Goal: Task Accomplishment & Management: Complete application form

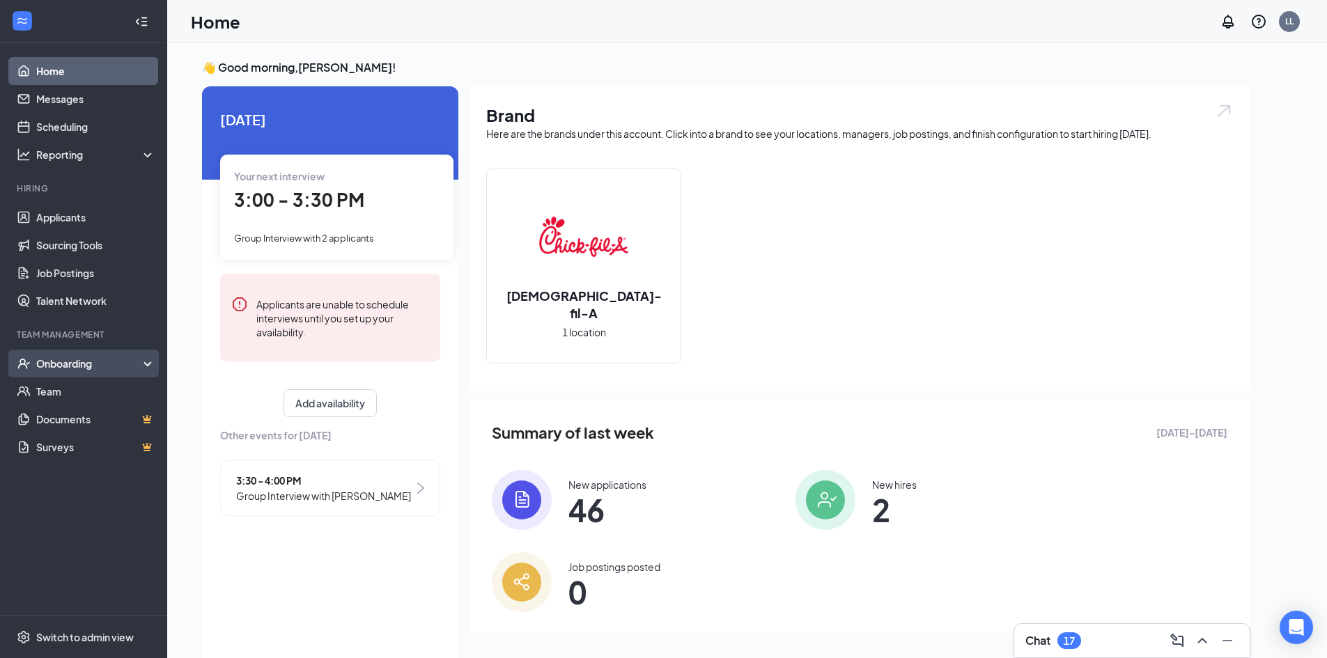
click at [58, 361] on div "Onboarding" at bounding box center [89, 364] width 107 height 14
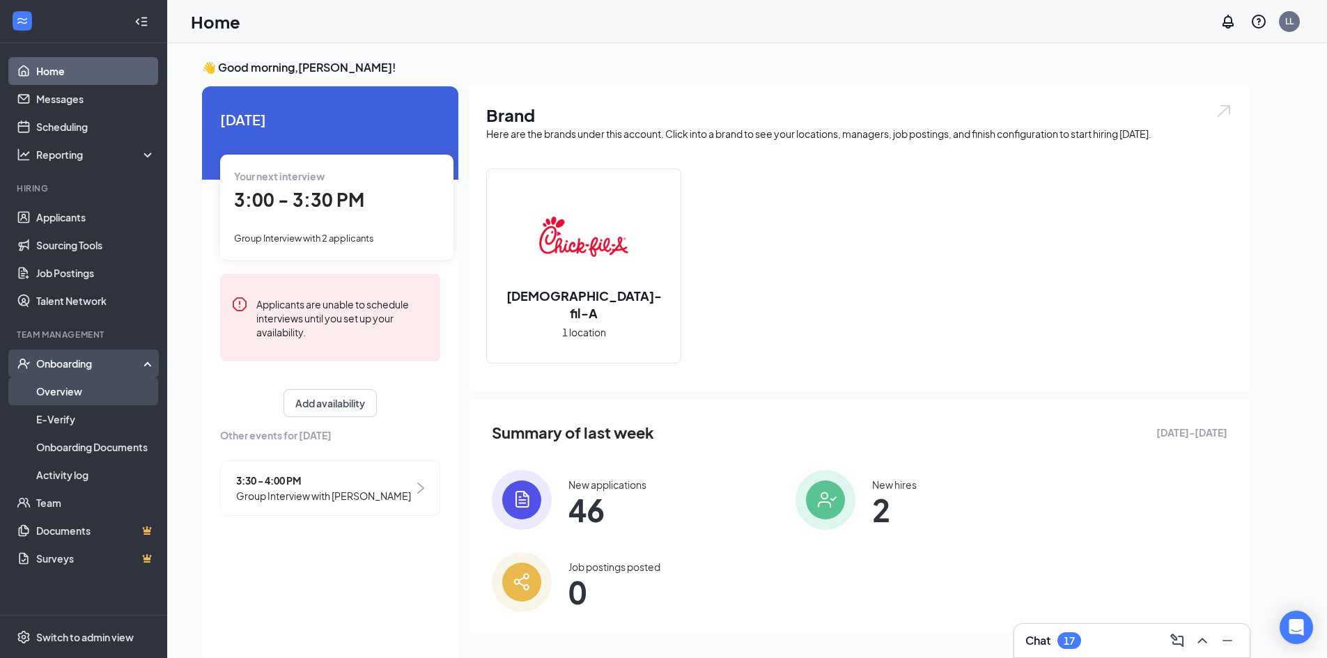
click at [46, 385] on link "Overview" at bounding box center [95, 391] width 119 height 28
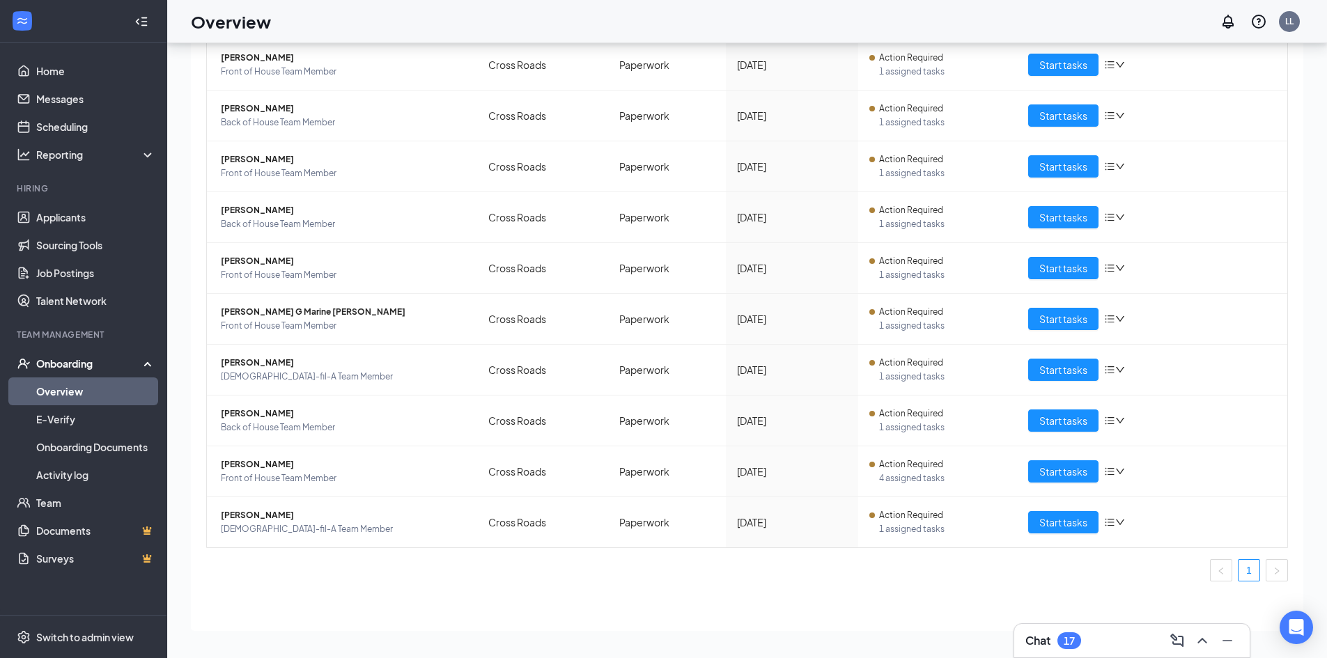
scroll to position [63, 0]
click at [1039, 522] on span "Start tasks" at bounding box center [1063, 521] width 48 height 15
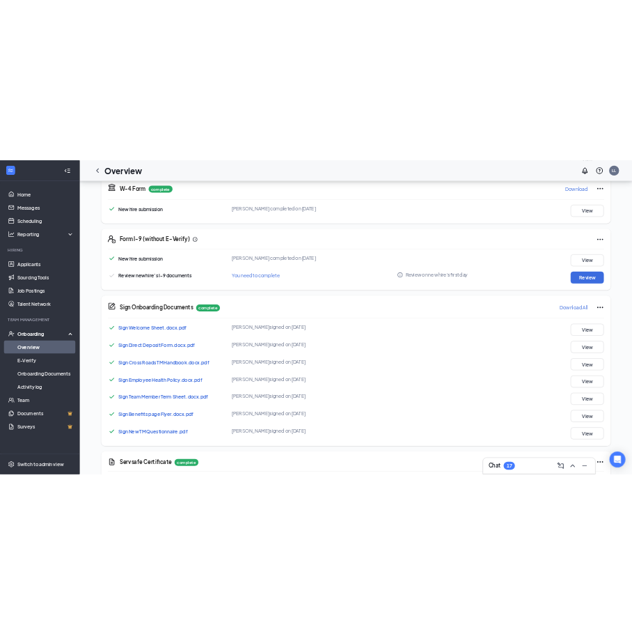
scroll to position [696, 0]
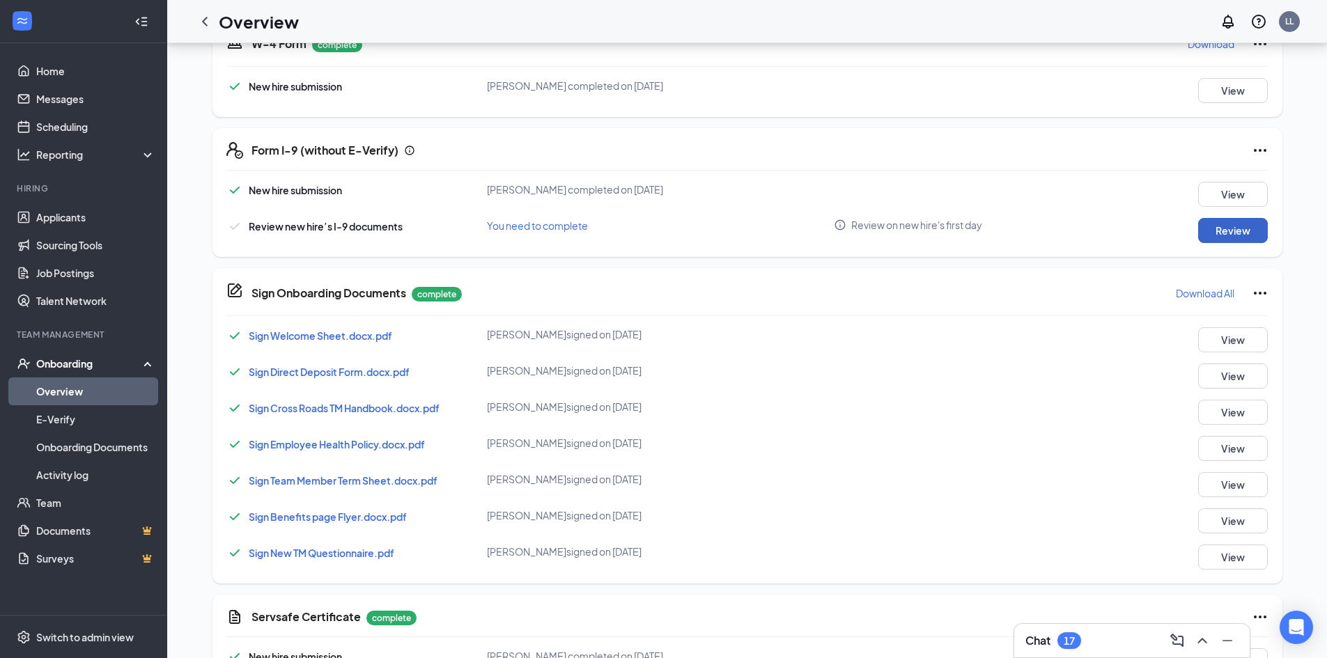
click at [1250, 227] on button "Review" at bounding box center [1233, 230] width 70 height 25
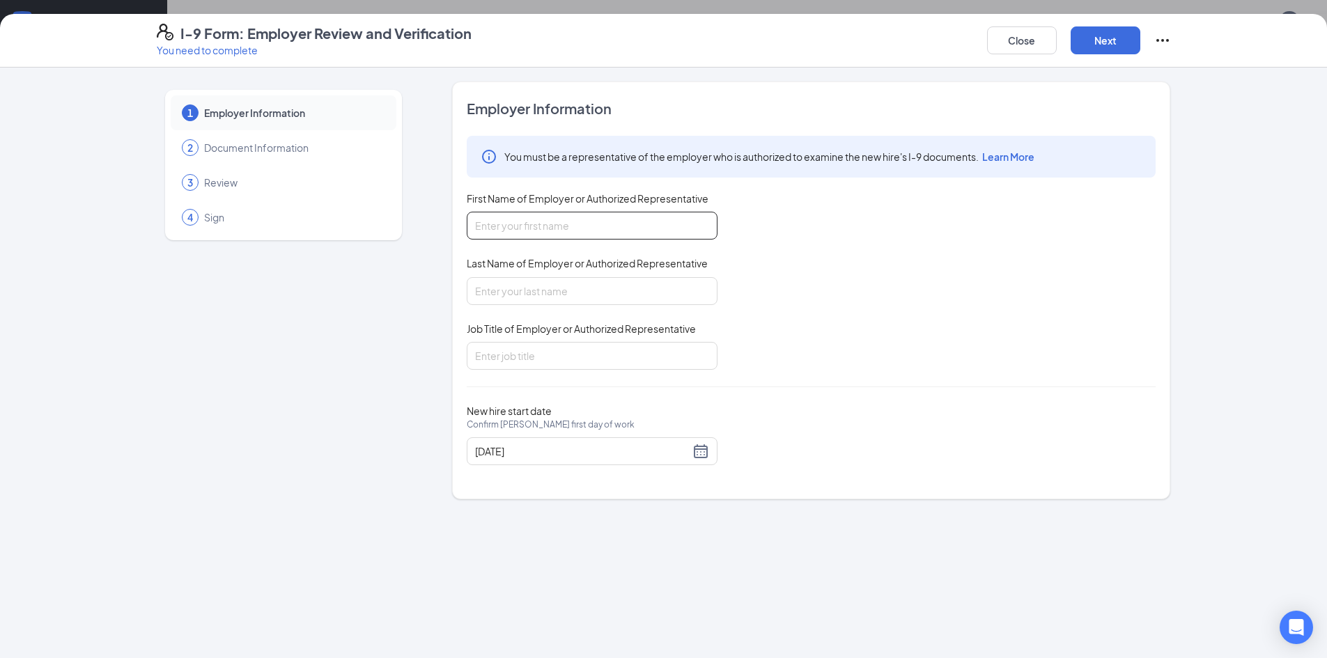
click at [616, 224] on input "First Name of Employer or Authorized Representative" at bounding box center [592, 226] width 251 height 28
type input "Lauren"
type input "Lozano"
click at [533, 361] on input "Job Title of Employer or Authorized Representative" at bounding box center [592, 356] width 251 height 28
type input "Marketing Director"
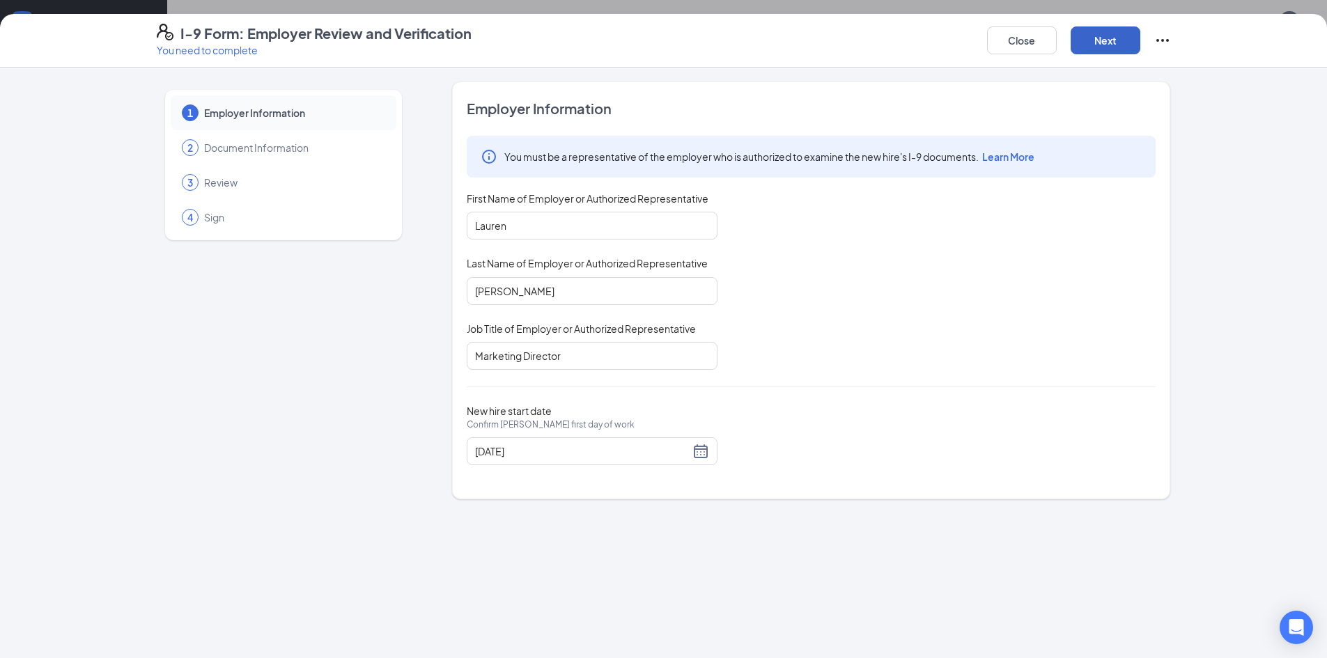
click at [1107, 42] on button "Next" at bounding box center [1105, 40] width 70 height 28
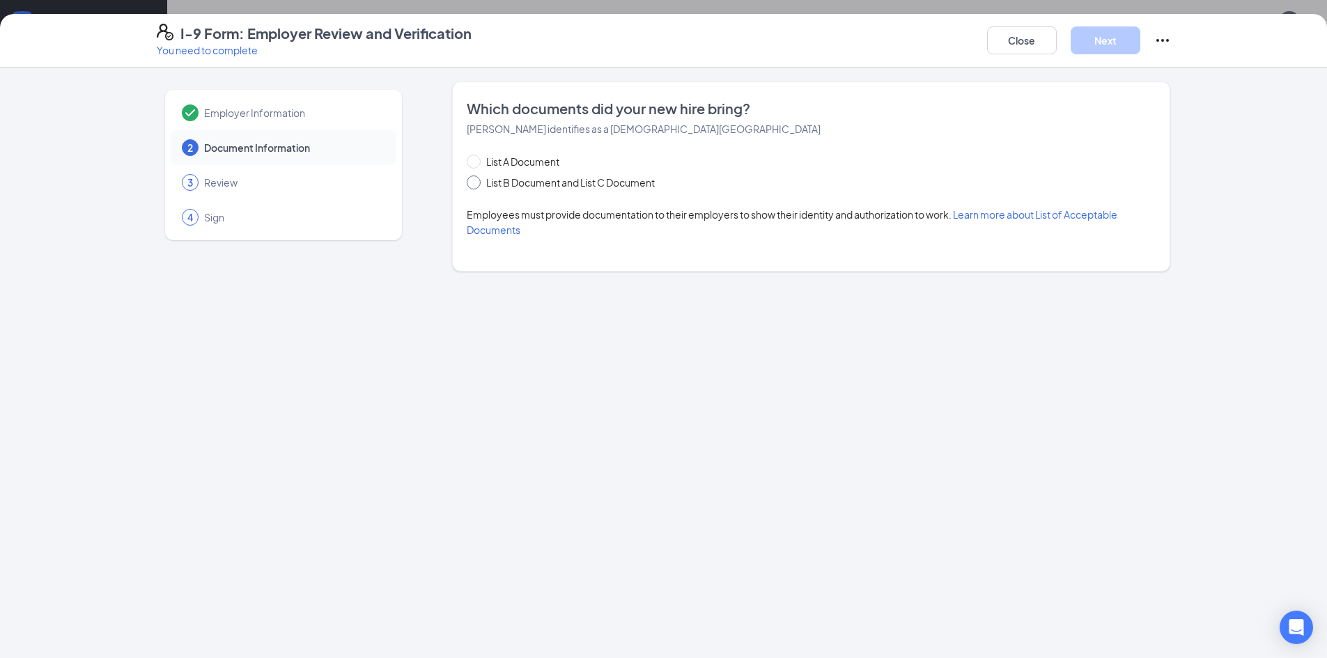
click at [472, 180] on input "List B Document and List C Document" at bounding box center [472, 181] width 10 height 10
radio input "true"
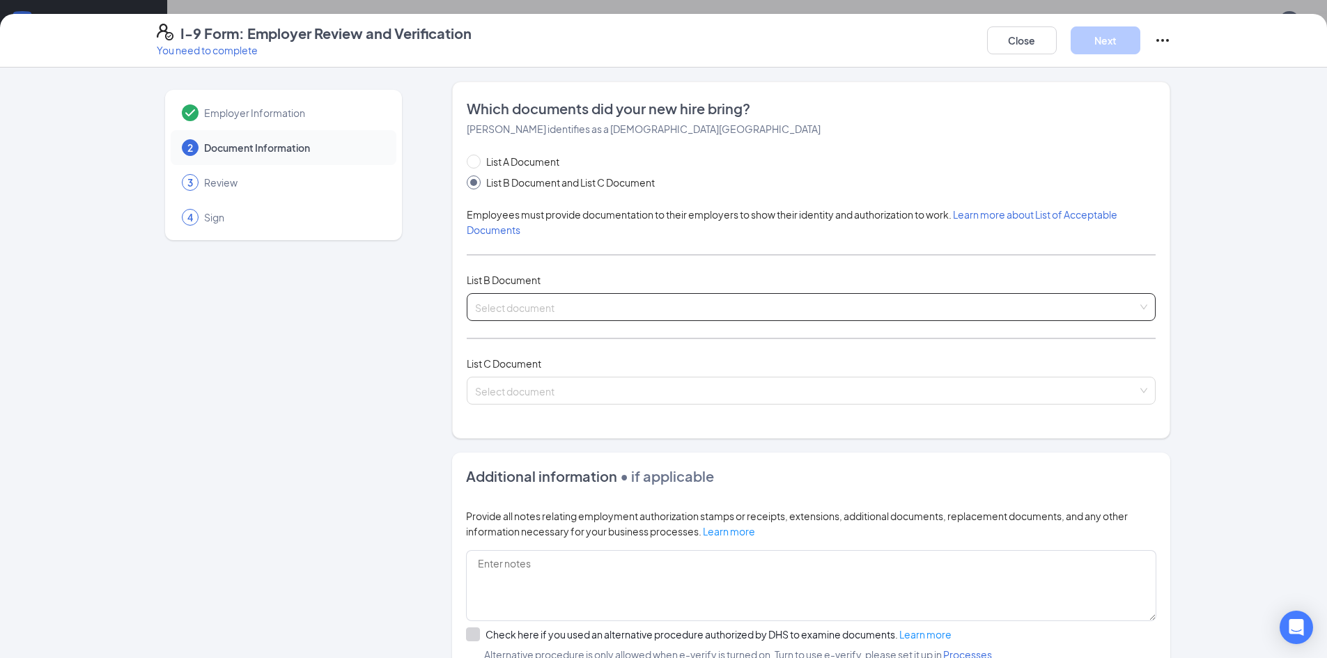
click at [503, 305] on input "search" at bounding box center [806, 304] width 662 height 21
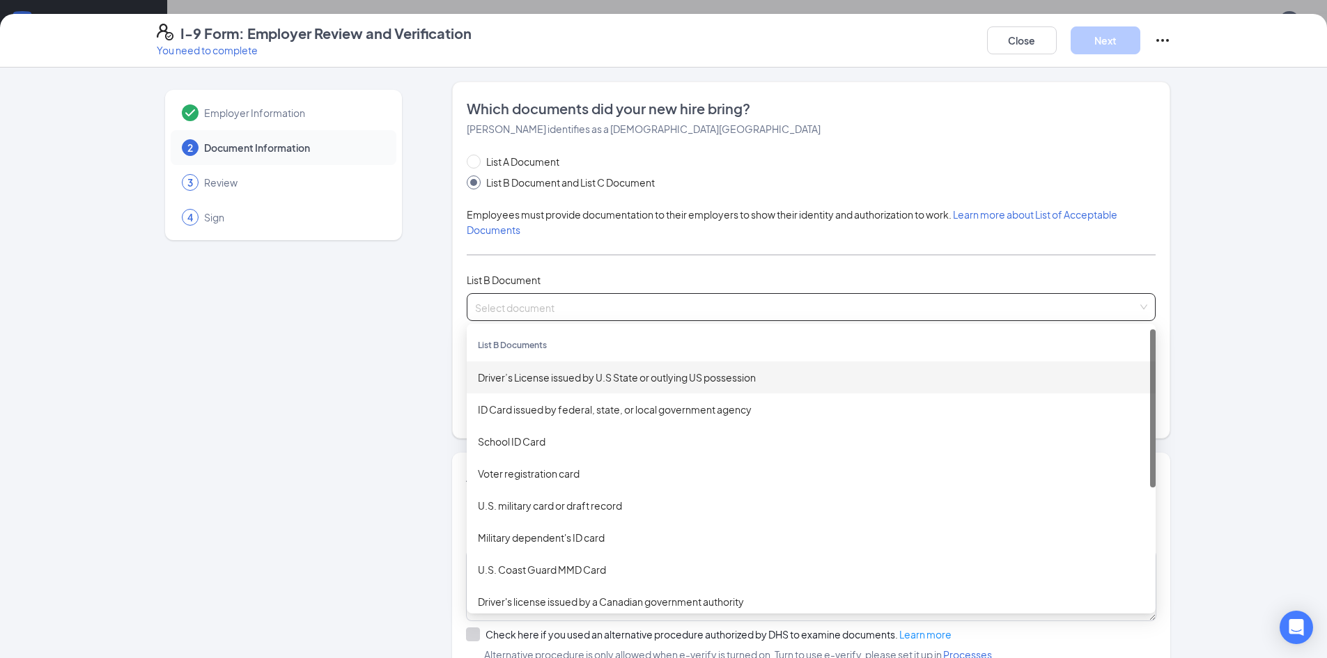
click at [562, 381] on div "Driver’s License issued by U.S State or outlying US possession" at bounding box center [811, 377] width 666 height 15
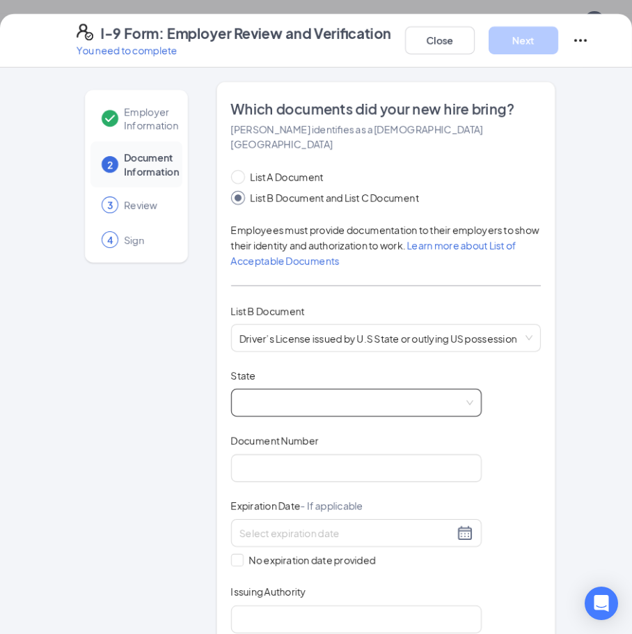
click at [371, 389] on span at bounding box center [357, 402] width 234 height 26
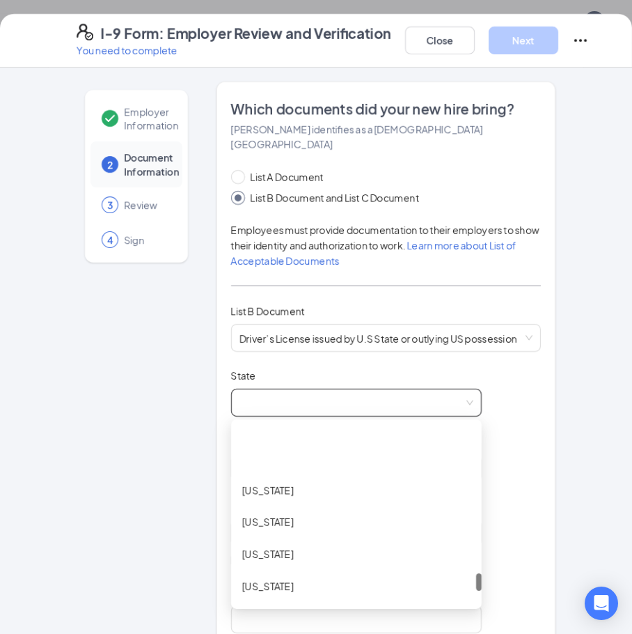
scroll to position [1463, 0]
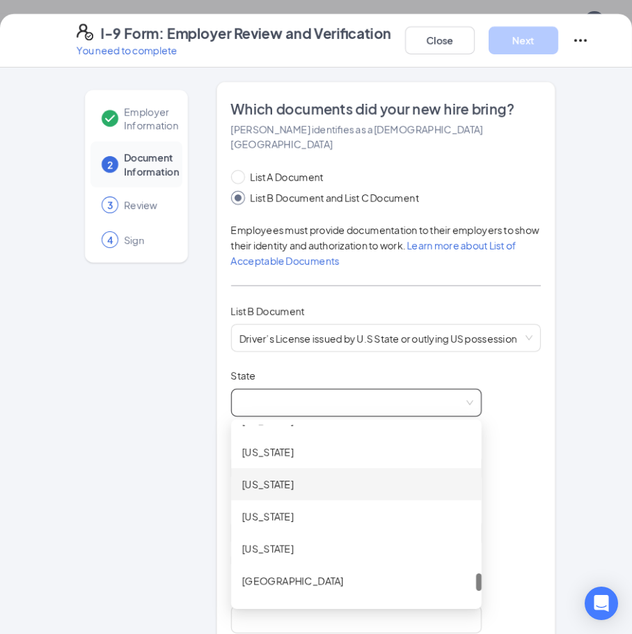
click at [276, 477] on div "Texas" at bounding box center [356, 484] width 251 height 32
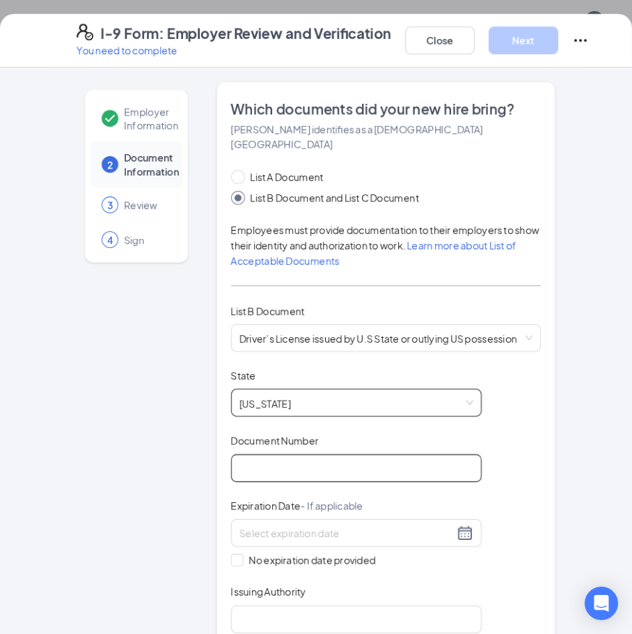
click at [294, 454] on input "Document Number" at bounding box center [356, 468] width 251 height 28
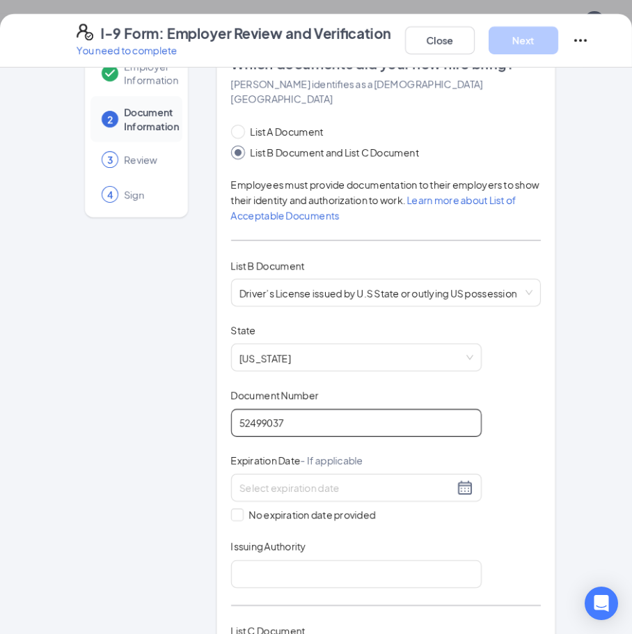
scroll to position [70, 0]
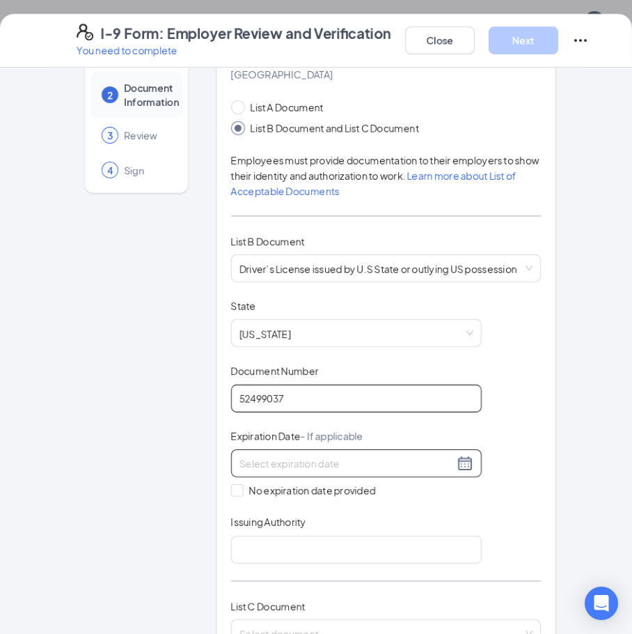
type input "52499037"
click at [280, 455] on input at bounding box center [347, 462] width 215 height 15
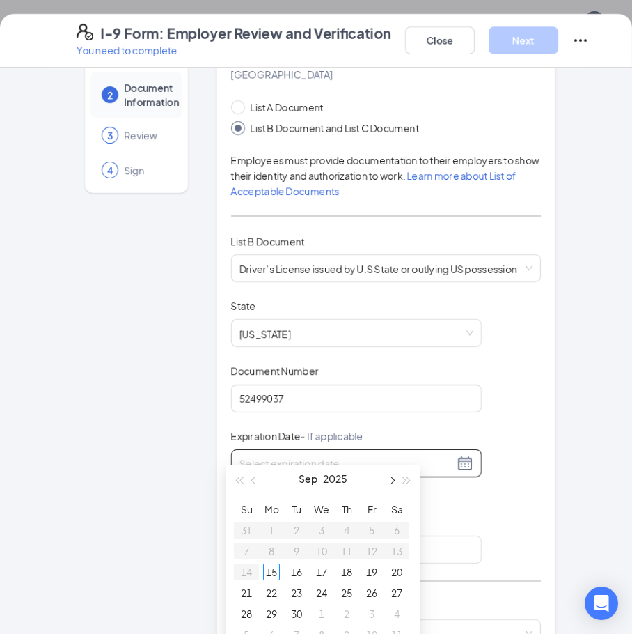
click at [389, 480] on span "button" at bounding box center [391, 480] width 7 height 7
click at [408, 478] on span "button" at bounding box center [407, 480] width 7 height 7
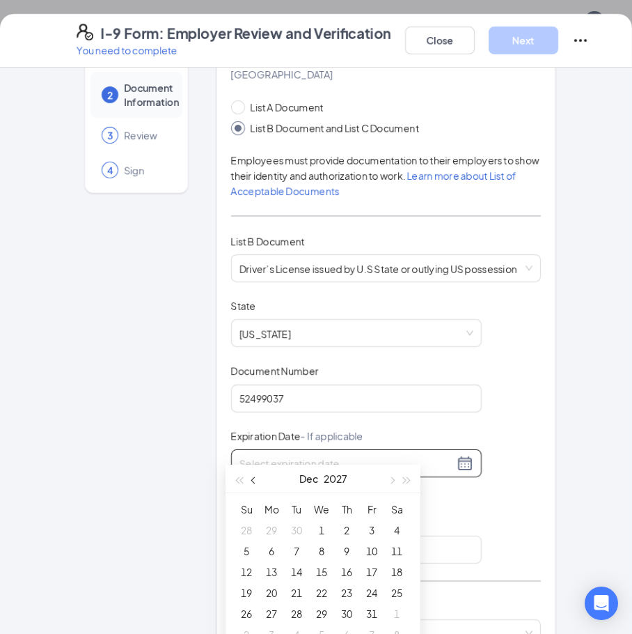
click at [255, 482] on span "button" at bounding box center [254, 480] width 7 height 7
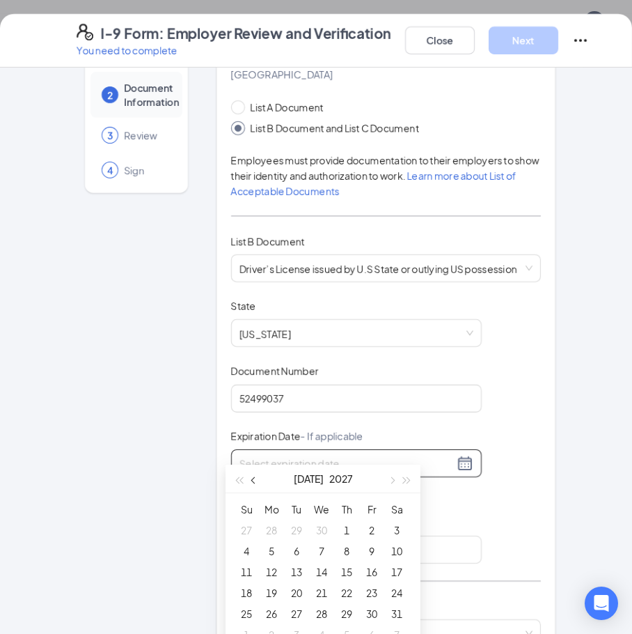
click at [255, 482] on span "button" at bounding box center [254, 480] width 7 height 7
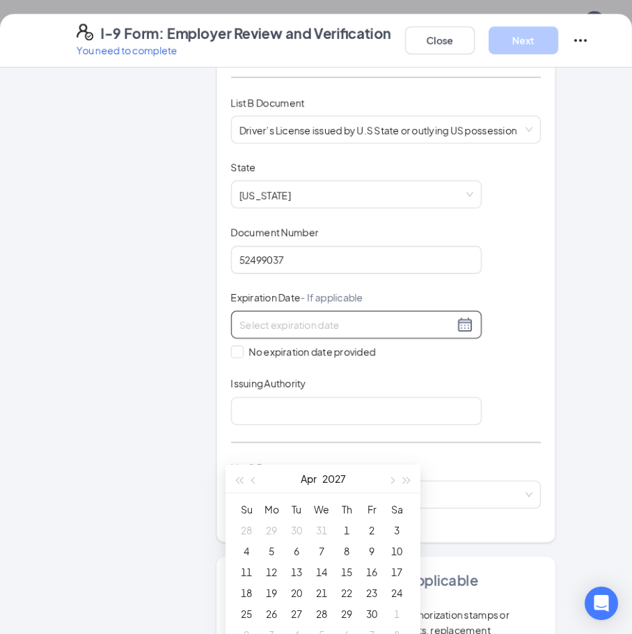
scroll to position [209, 0]
type input "04/22/2027"
click at [343, 589] on div "22" at bounding box center [346, 592] width 17 height 17
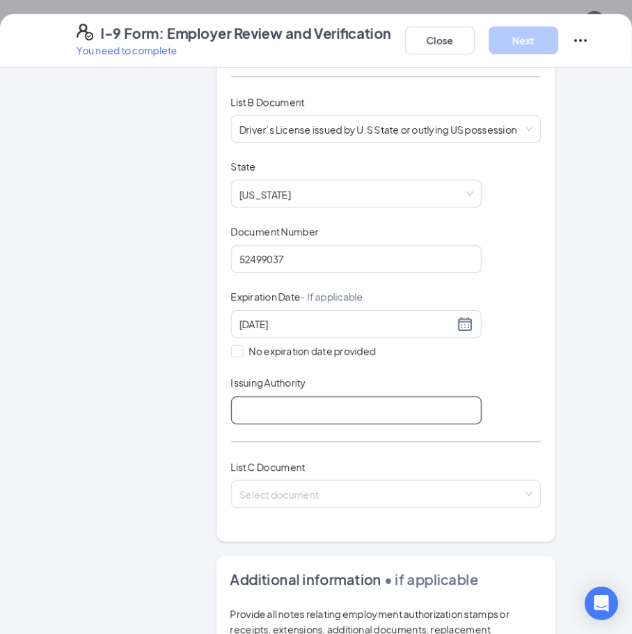
click at [254, 398] on input "Issuing Authority" at bounding box center [356, 410] width 251 height 28
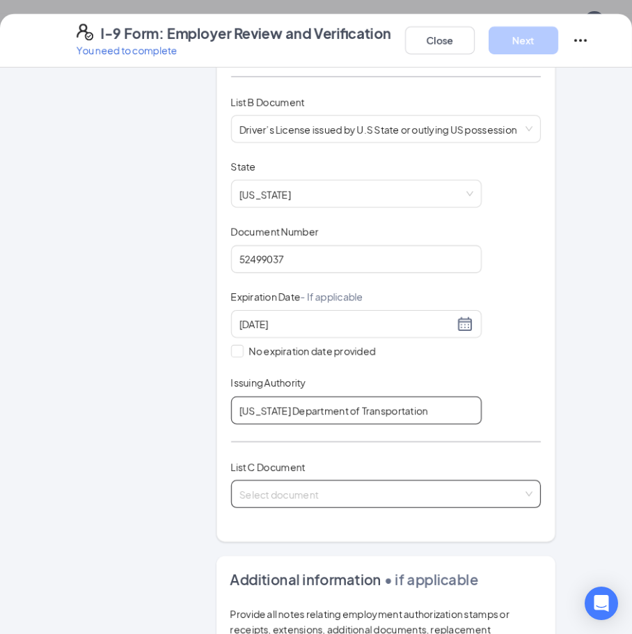
type input "[US_STATE] Department of Transportation"
click at [311, 483] on input "search" at bounding box center [381, 491] width 283 height 21
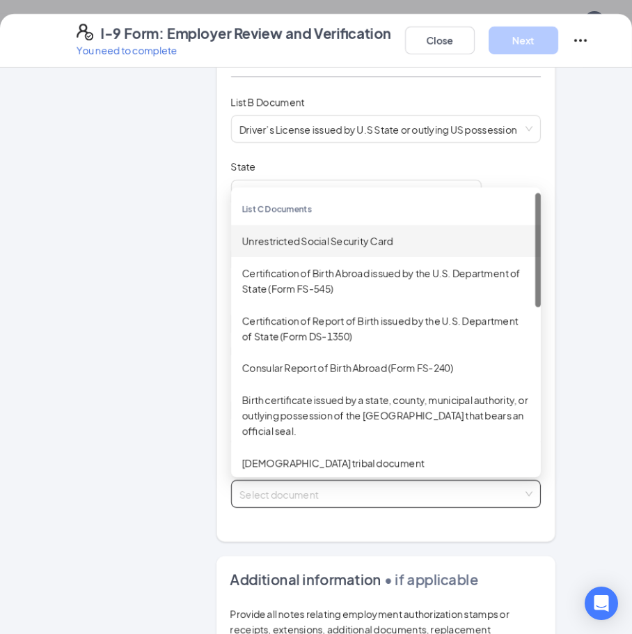
click at [287, 233] on div "Unrestricted Social Security Card" at bounding box center [386, 240] width 288 height 15
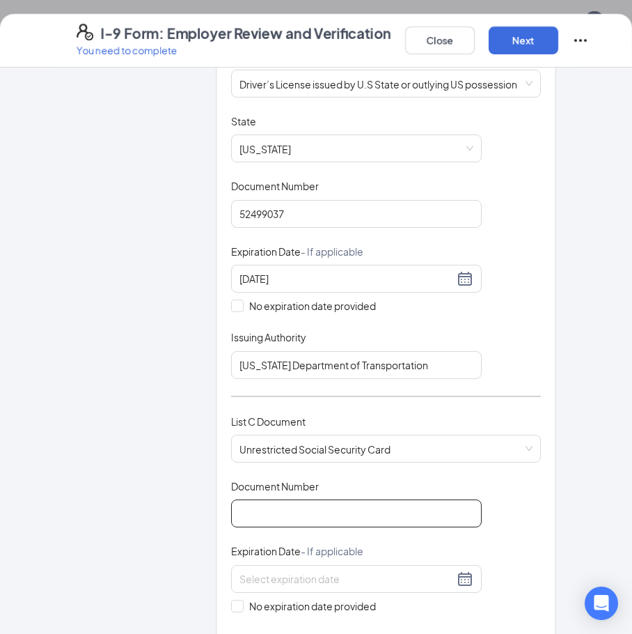
scroll to position [279, 0]
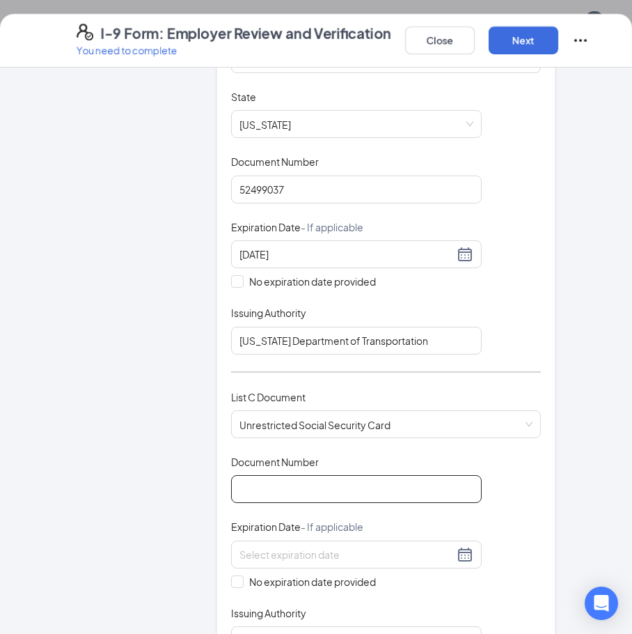
click at [274, 476] on input "Document Number" at bounding box center [356, 489] width 251 height 28
type input "097984107"
click at [232, 575] on input "No expiration date provided" at bounding box center [236, 580] width 10 height 10
checkbox input "true"
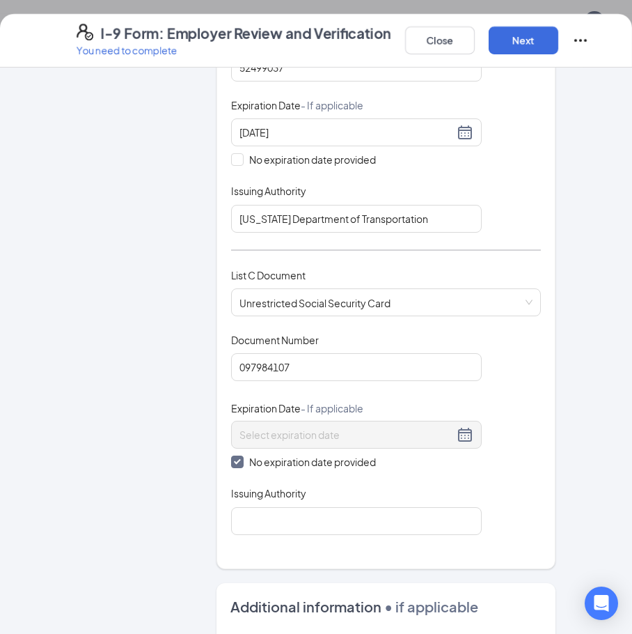
scroll to position [418, 0]
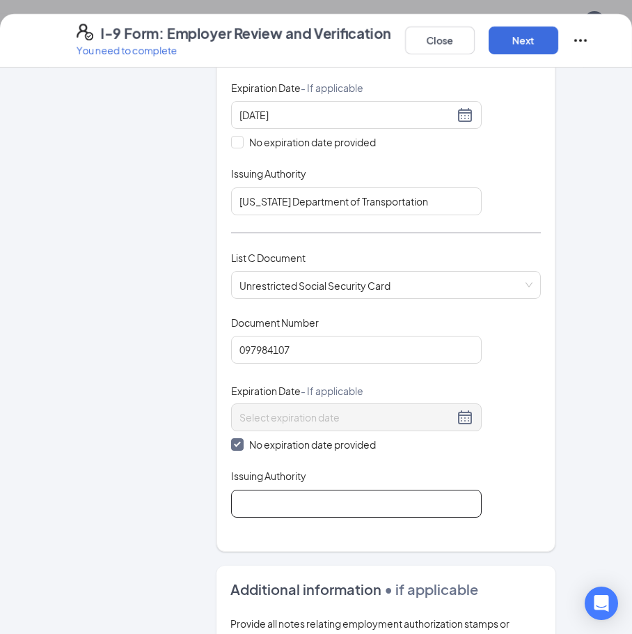
click at [273, 494] on input "Issuing Authority" at bounding box center [356, 504] width 251 height 28
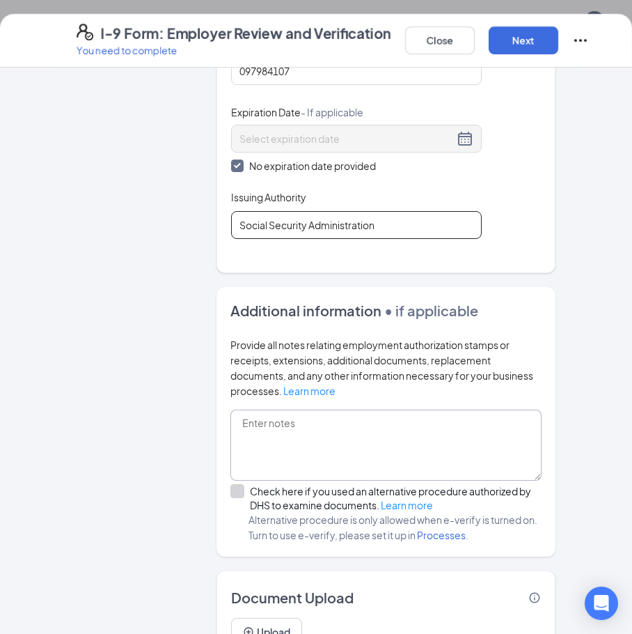
scroll to position [765, 0]
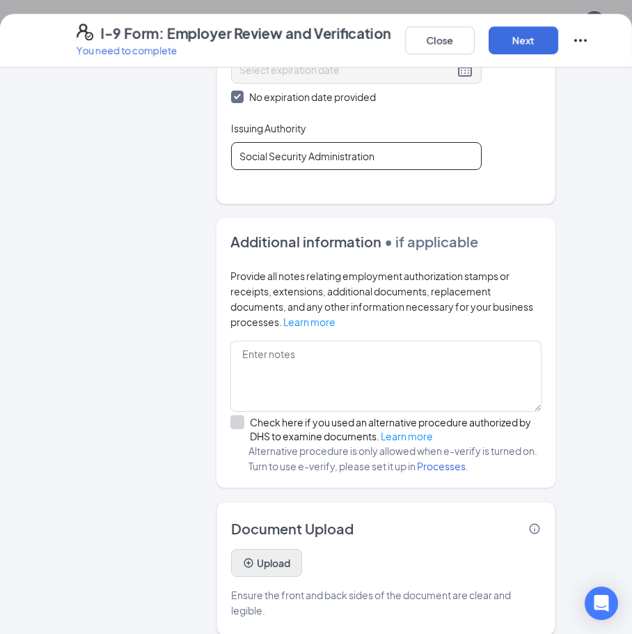
type input "Social Security Administration"
click at [274, 549] on button "Upload" at bounding box center [266, 563] width 71 height 28
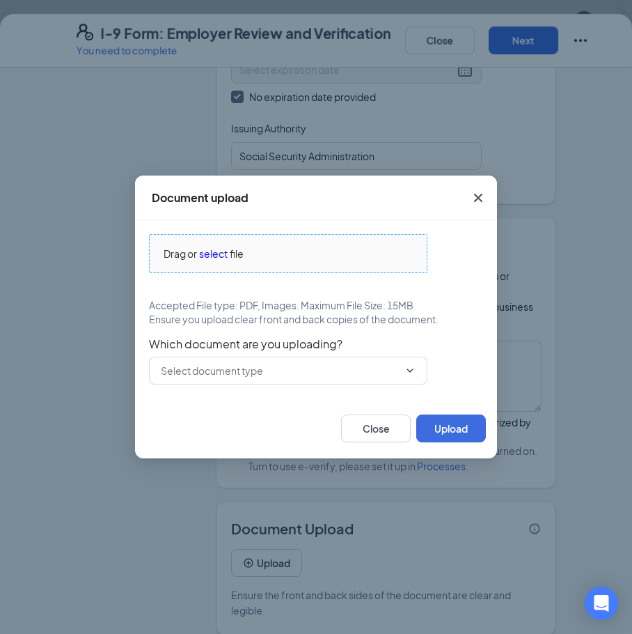
click at [219, 251] on span "select" at bounding box center [213, 253] width 29 height 15
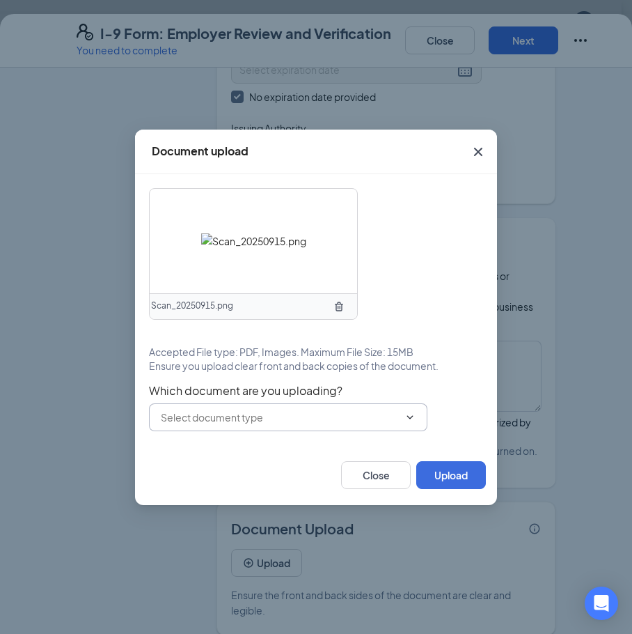
click at [366, 404] on span at bounding box center [288, 417] width 279 height 28
click at [367, 410] on input "text" at bounding box center [280, 417] width 238 height 15
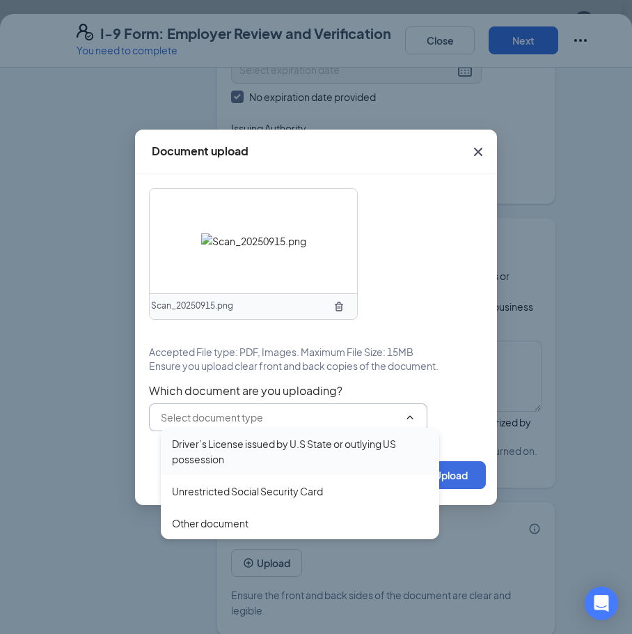
click at [338, 456] on div "Driver’s License issued by U.S State or outlying US possession" at bounding box center [300, 451] width 256 height 31
type input "Driver’s License issued by U.S State or outlying US possession"
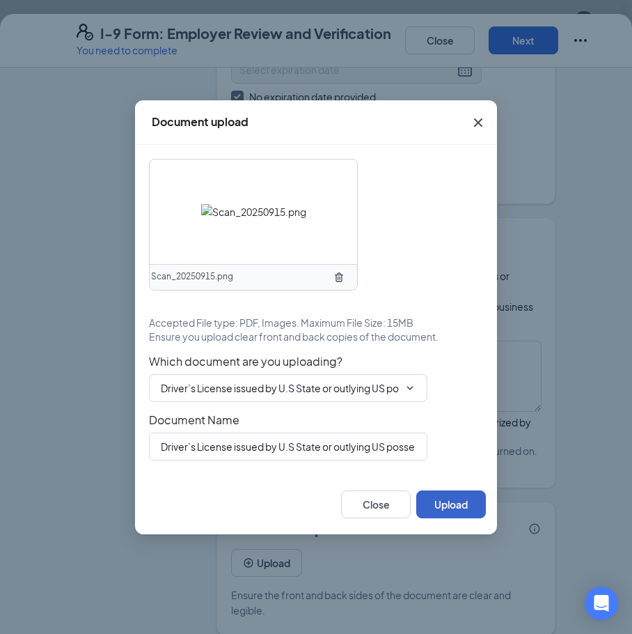
click at [457, 504] on button "Upload" at bounding box center [451, 504] width 70 height 28
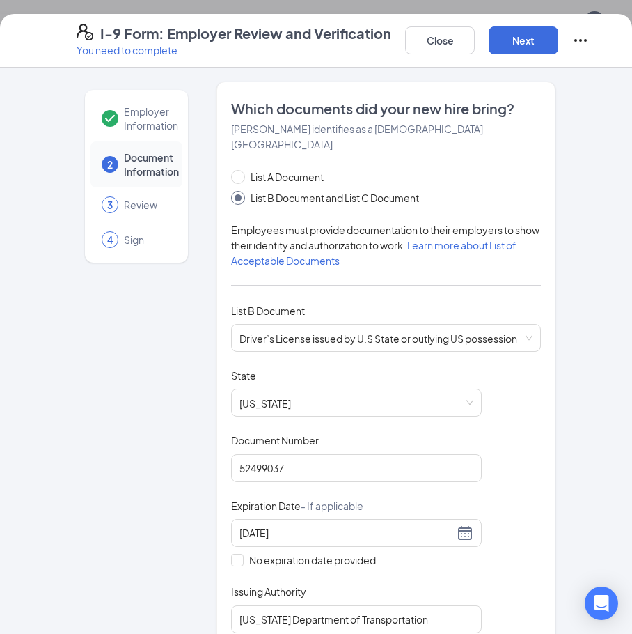
scroll to position [279, 0]
click at [503, 36] on button "Next" at bounding box center [524, 40] width 70 height 28
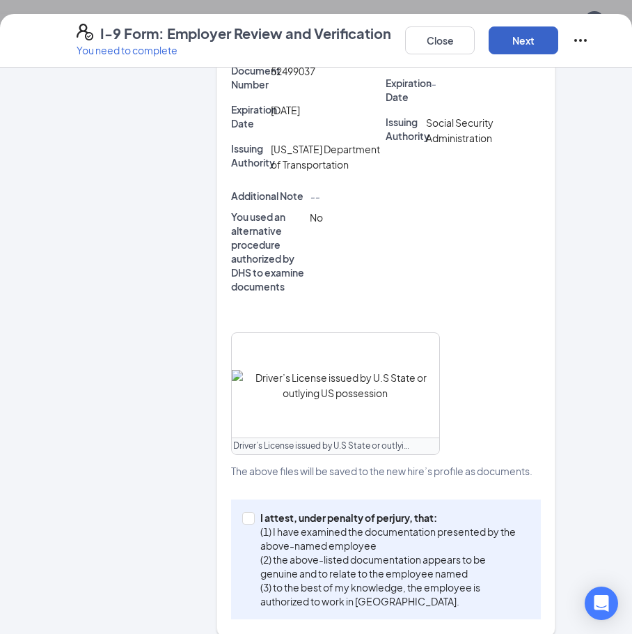
scroll to position [905, 0]
click at [249, 512] on span at bounding box center [248, 518] width 13 height 13
click at [249, 512] on input "I attest, under penalty of perjury, that: (1) I have examined the documentation…" at bounding box center [247, 517] width 10 height 10
checkbox input "true"
click at [502, 50] on button "Next" at bounding box center [524, 40] width 70 height 28
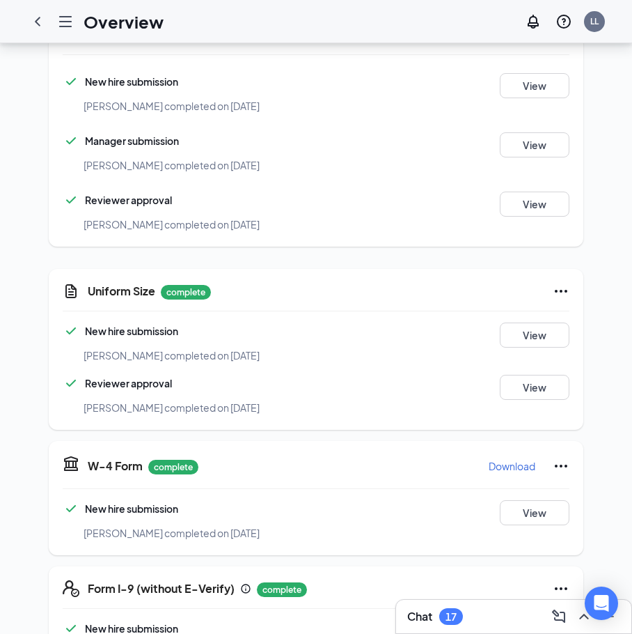
scroll to position [0, 0]
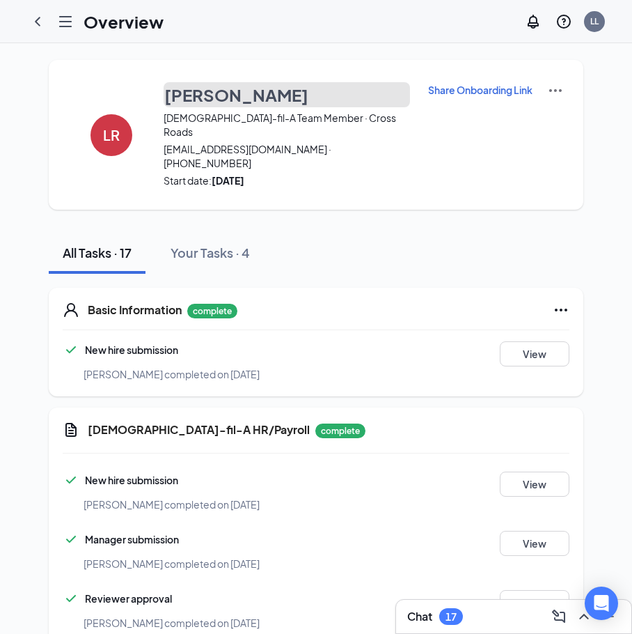
click at [204, 88] on h3 "[PERSON_NAME]" at bounding box center [236, 95] width 144 height 24
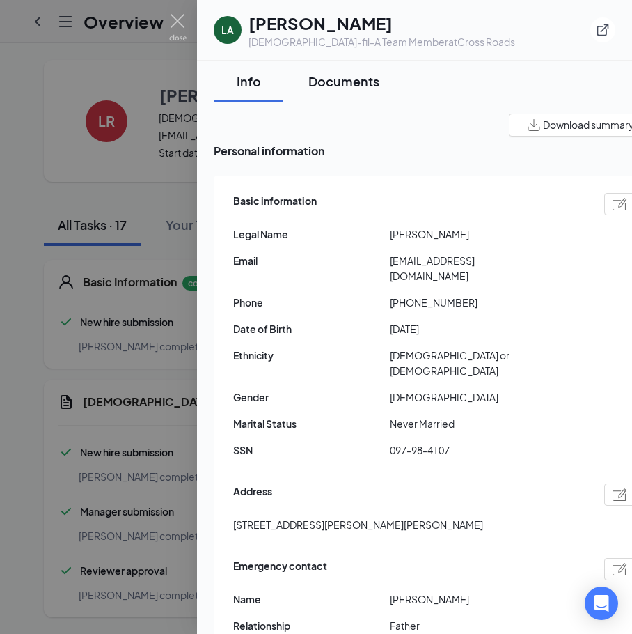
click at [331, 61] on button "Documents" at bounding box center [344, 82] width 99 height 42
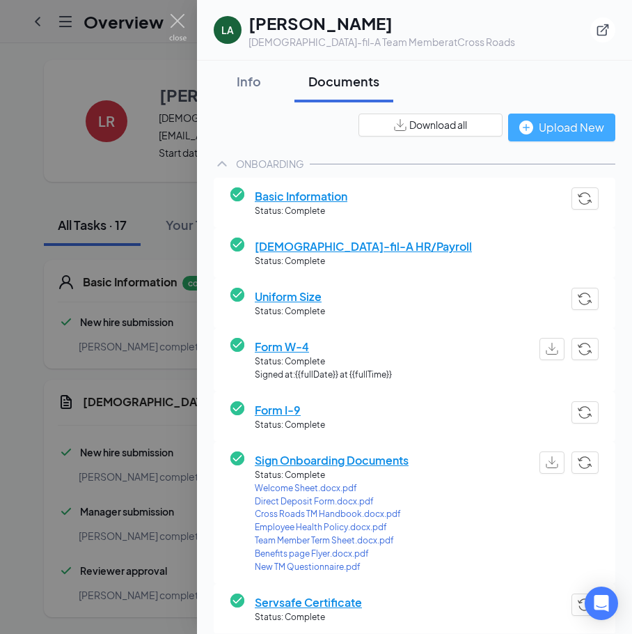
click at [552, 130] on div "Upload New" at bounding box center [562, 126] width 85 height 17
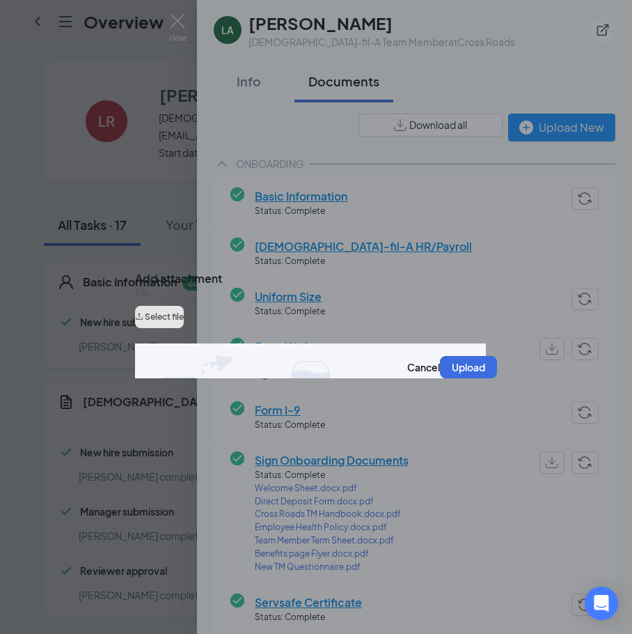
click at [178, 325] on button "Select file" at bounding box center [159, 317] width 49 height 22
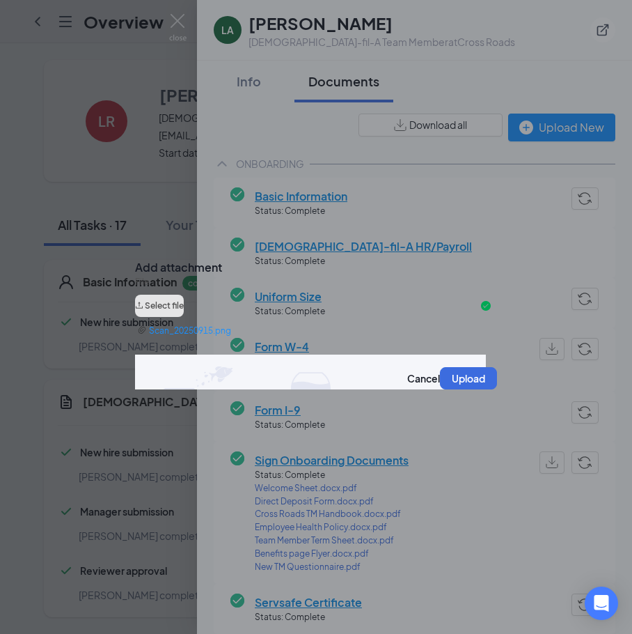
click at [184, 314] on button "Select file" at bounding box center [159, 306] width 49 height 22
click at [448, 384] on button "Upload" at bounding box center [468, 378] width 57 height 22
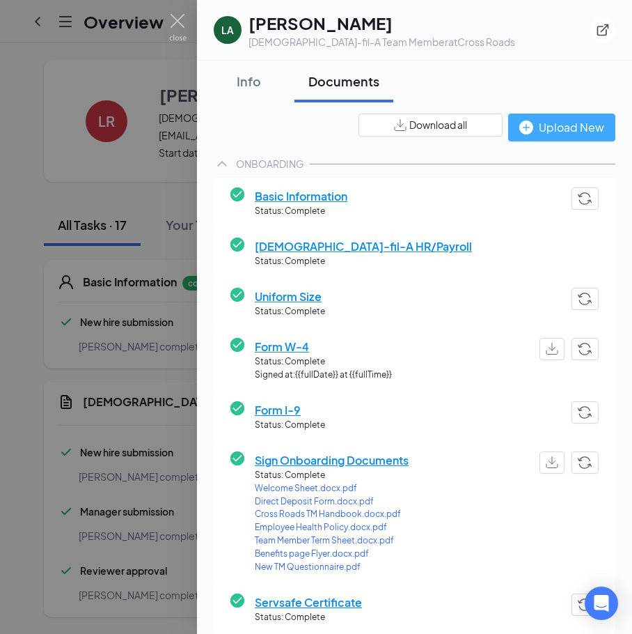
click at [521, 135] on div "Upload New" at bounding box center [562, 126] width 85 height 17
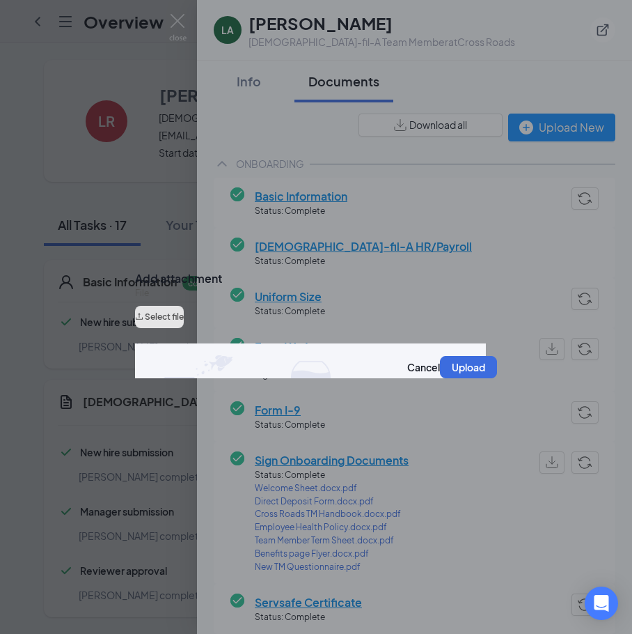
click at [184, 322] on button "Select file" at bounding box center [159, 317] width 49 height 22
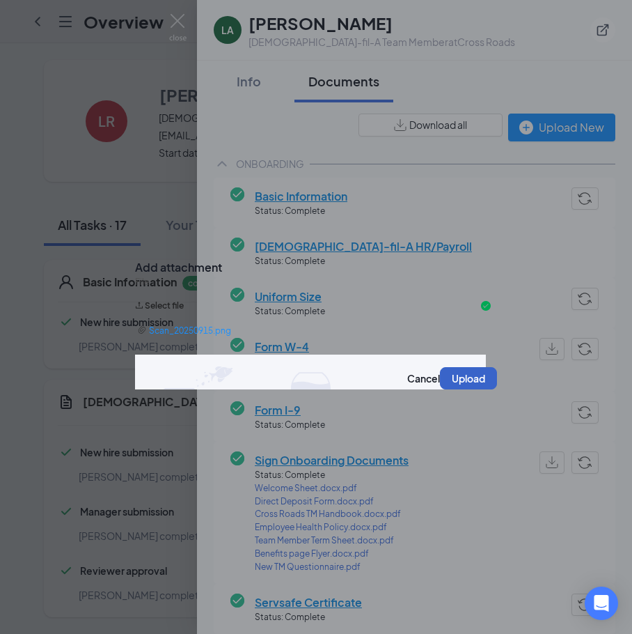
click at [445, 384] on button "Upload" at bounding box center [468, 378] width 57 height 22
click at [462, 388] on button "Upload" at bounding box center [468, 378] width 57 height 22
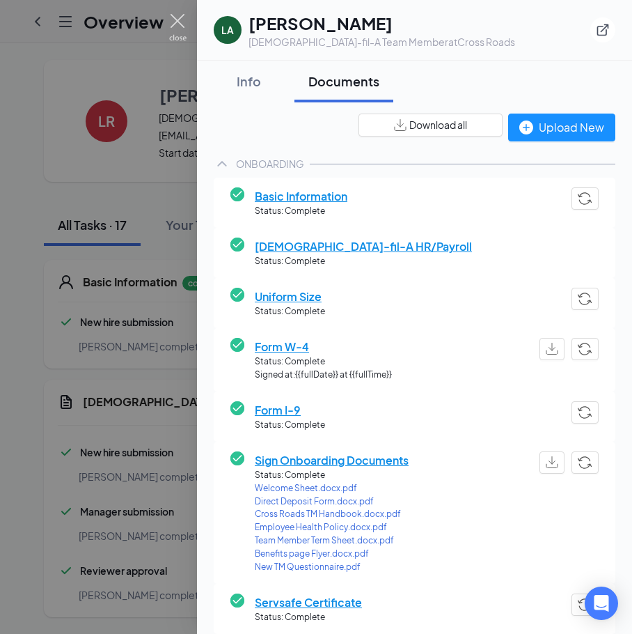
click at [180, 26] on img at bounding box center [177, 27] width 17 height 27
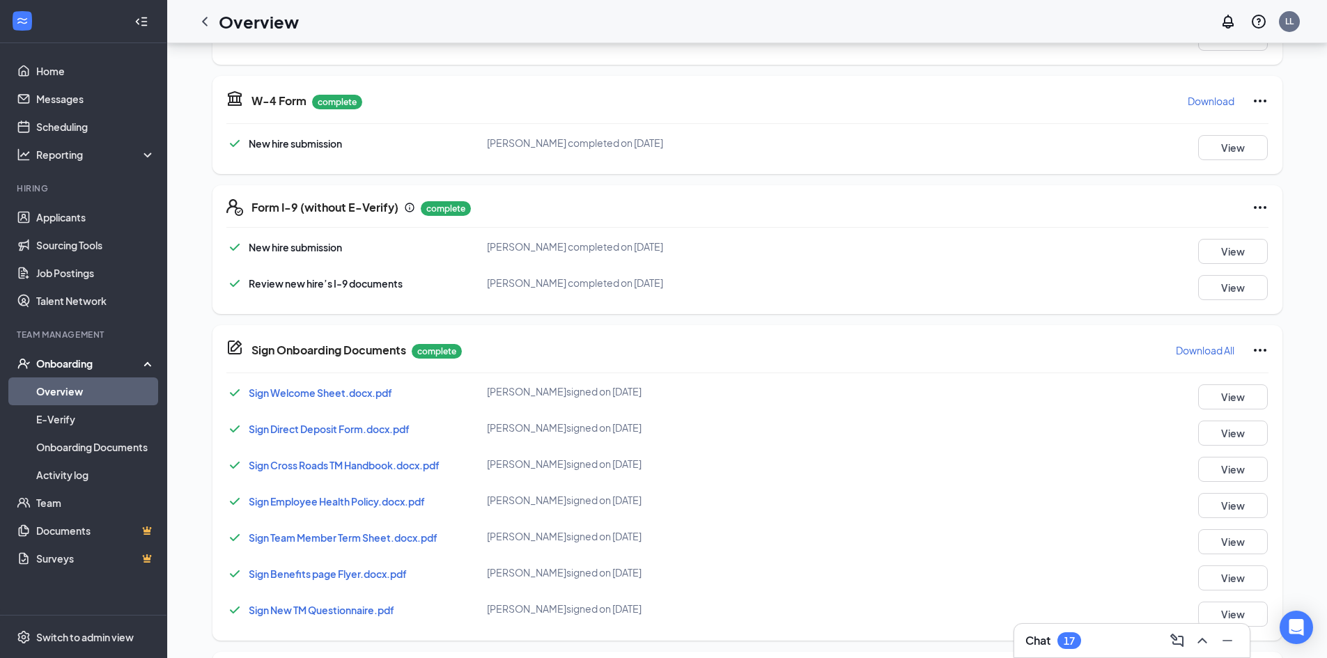
scroll to position [742, 0]
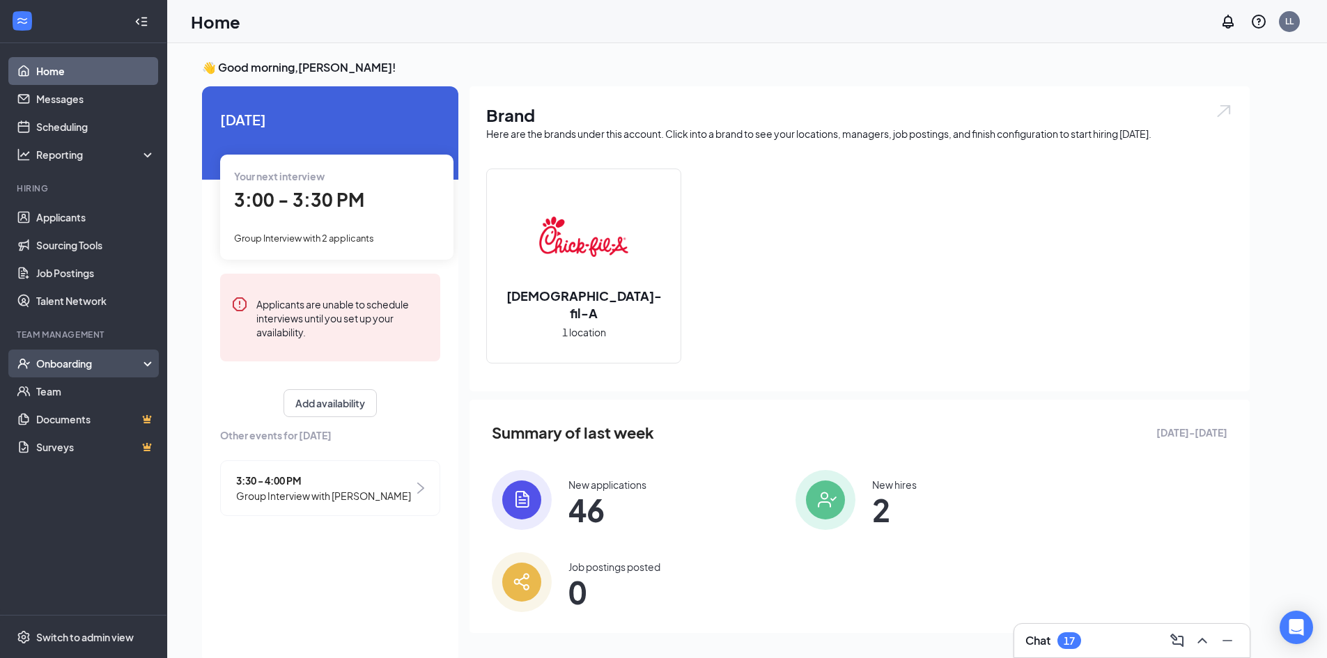
click at [63, 371] on div "Onboarding" at bounding box center [89, 364] width 107 height 14
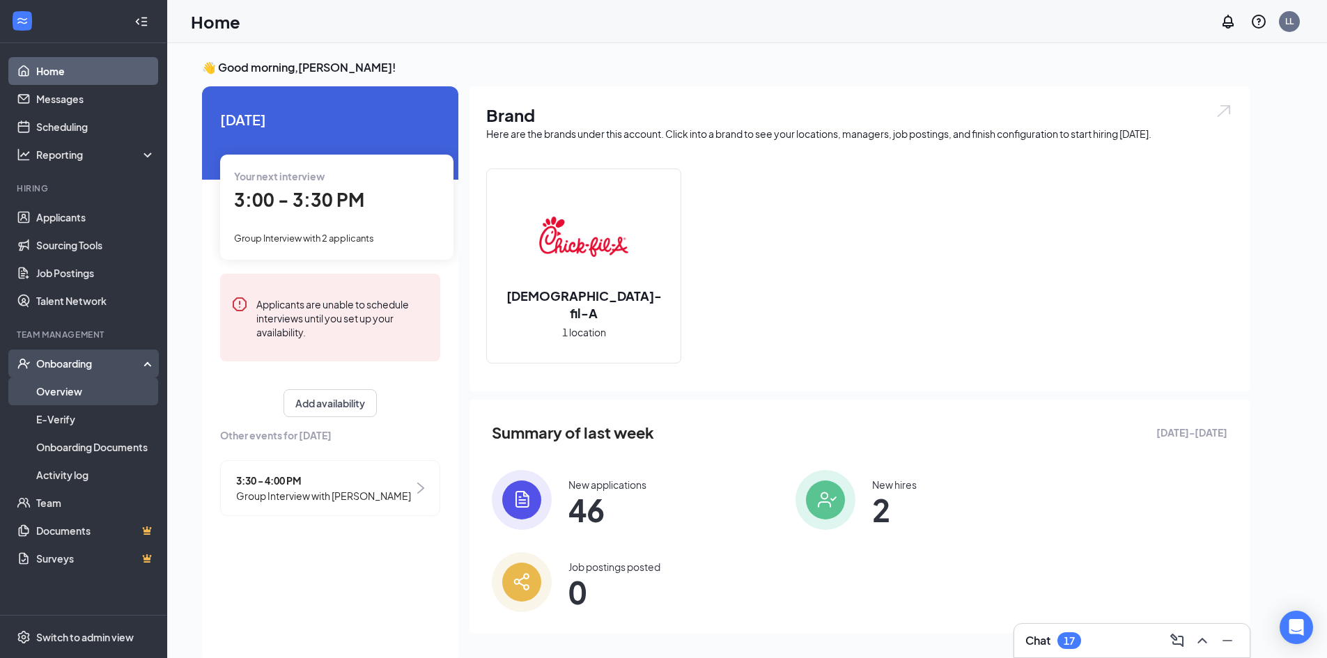
click at [69, 389] on link "Overview" at bounding box center [95, 391] width 119 height 28
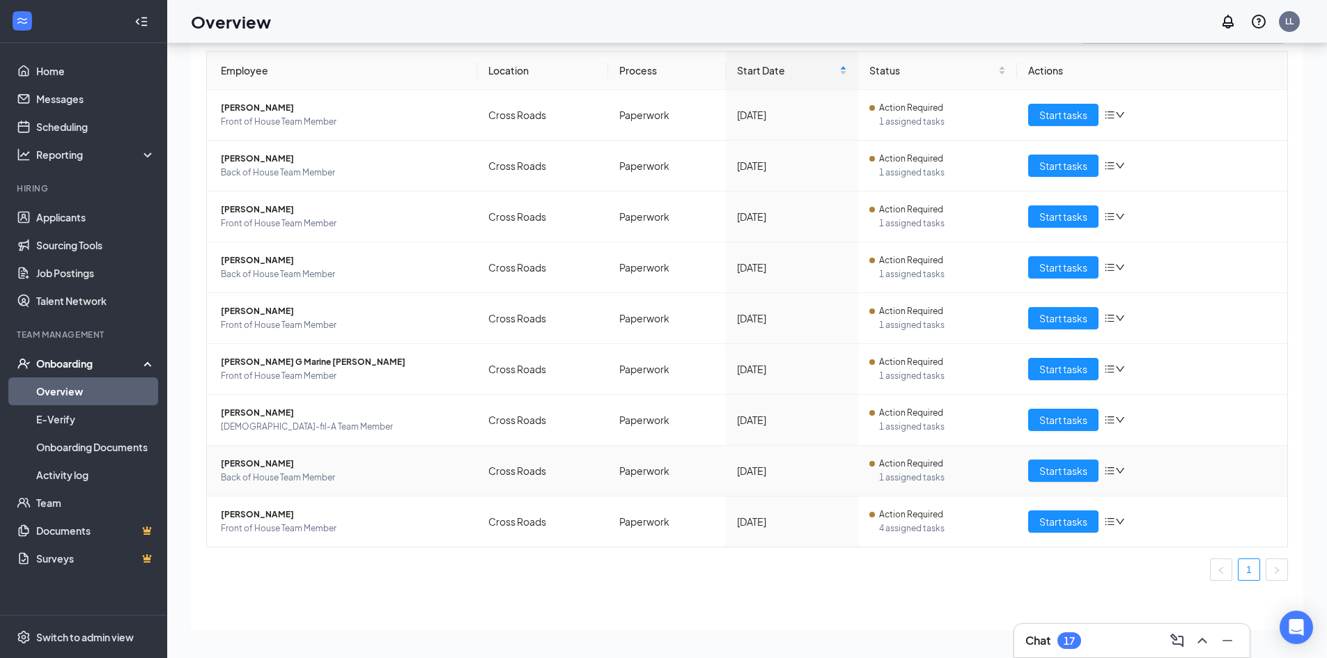
scroll to position [13, 0]
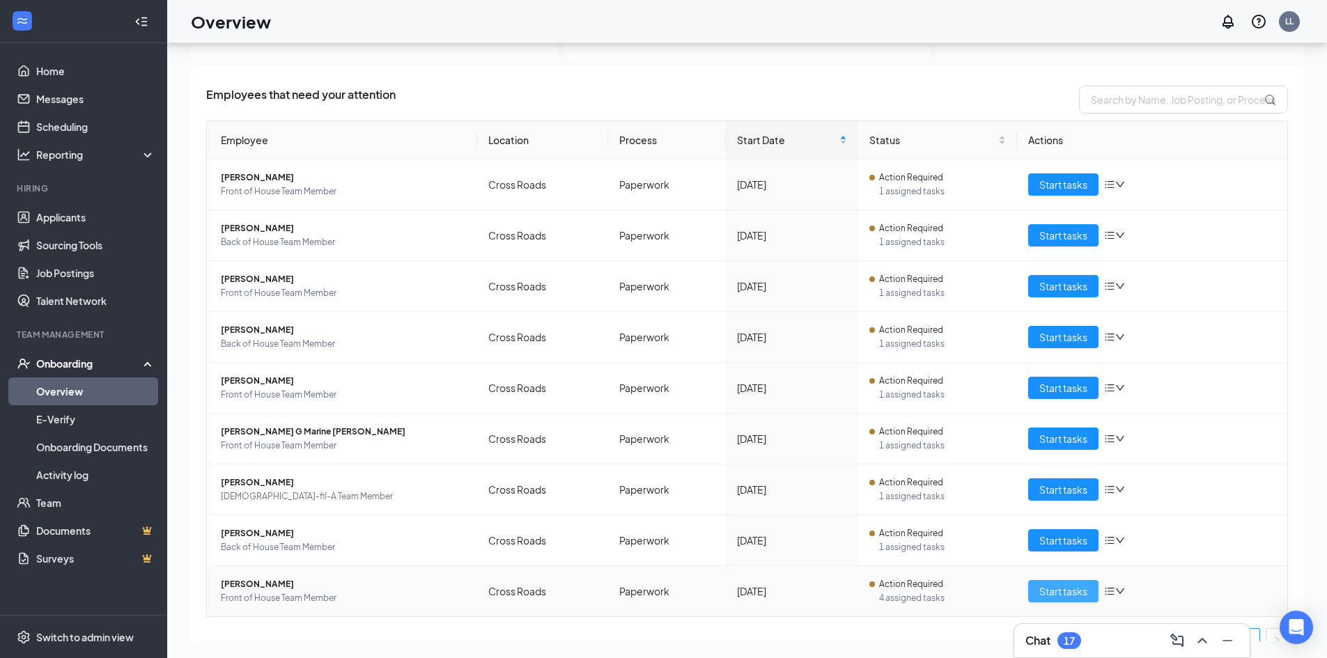
click at [1054, 589] on span "Start tasks" at bounding box center [1063, 591] width 48 height 15
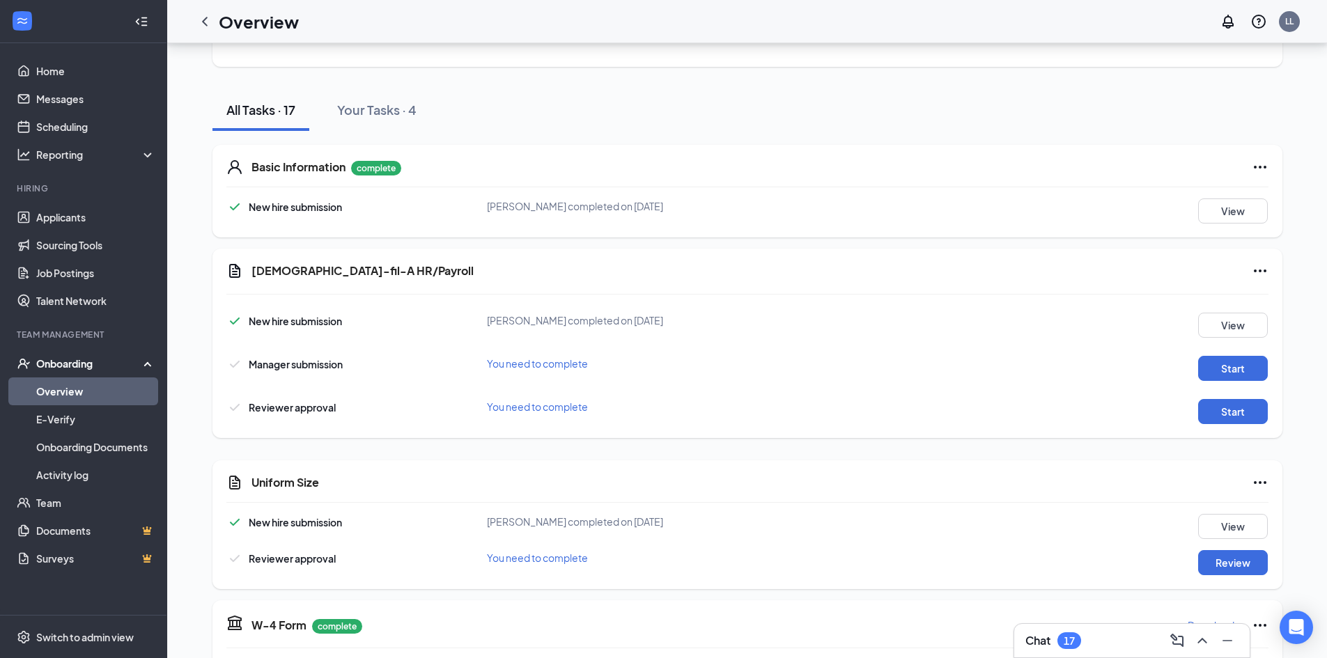
scroll to position [139, 0]
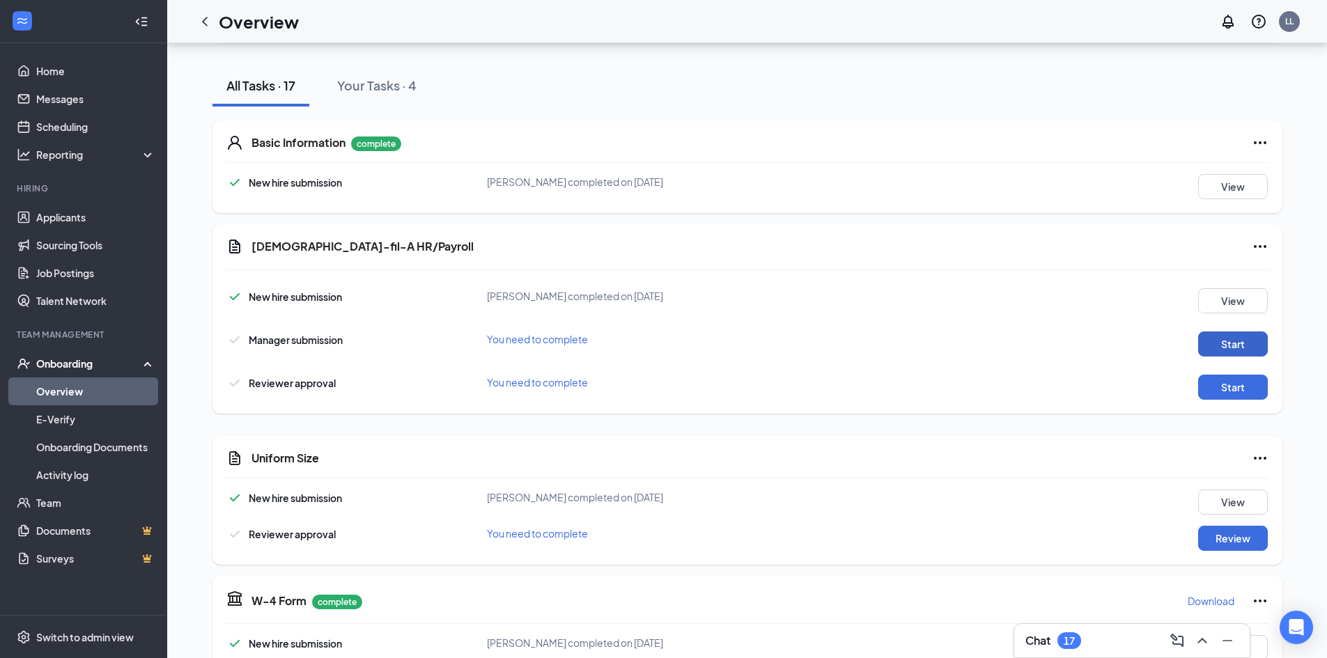
click at [1240, 350] on button "Start" at bounding box center [1233, 344] width 70 height 25
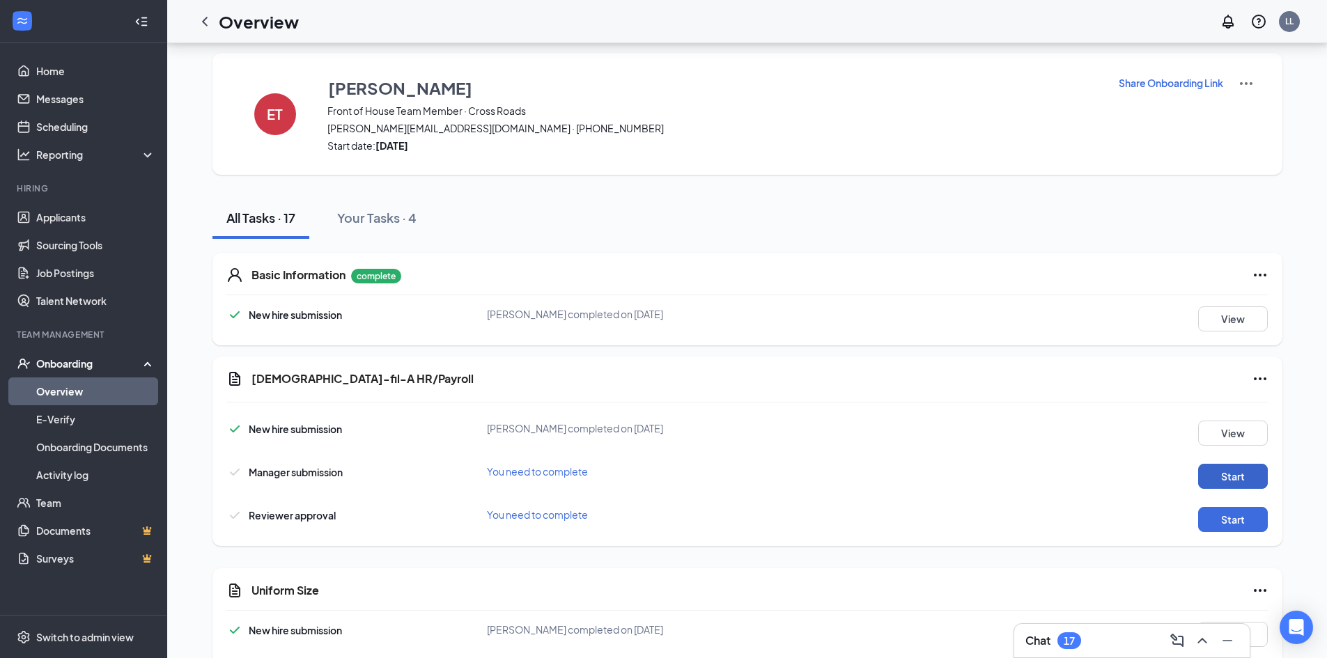
scroll to position [0, 0]
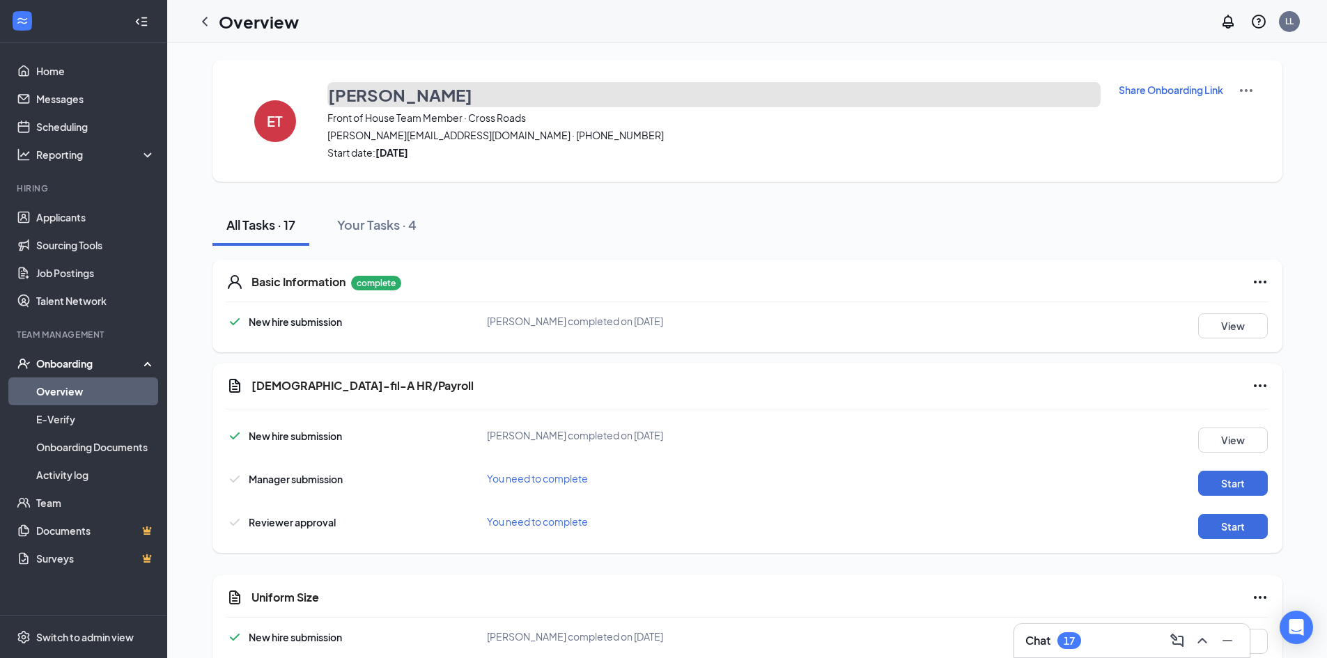
click at [356, 100] on h3 "[PERSON_NAME]" at bounding box center [400, 95] width 144 height 24
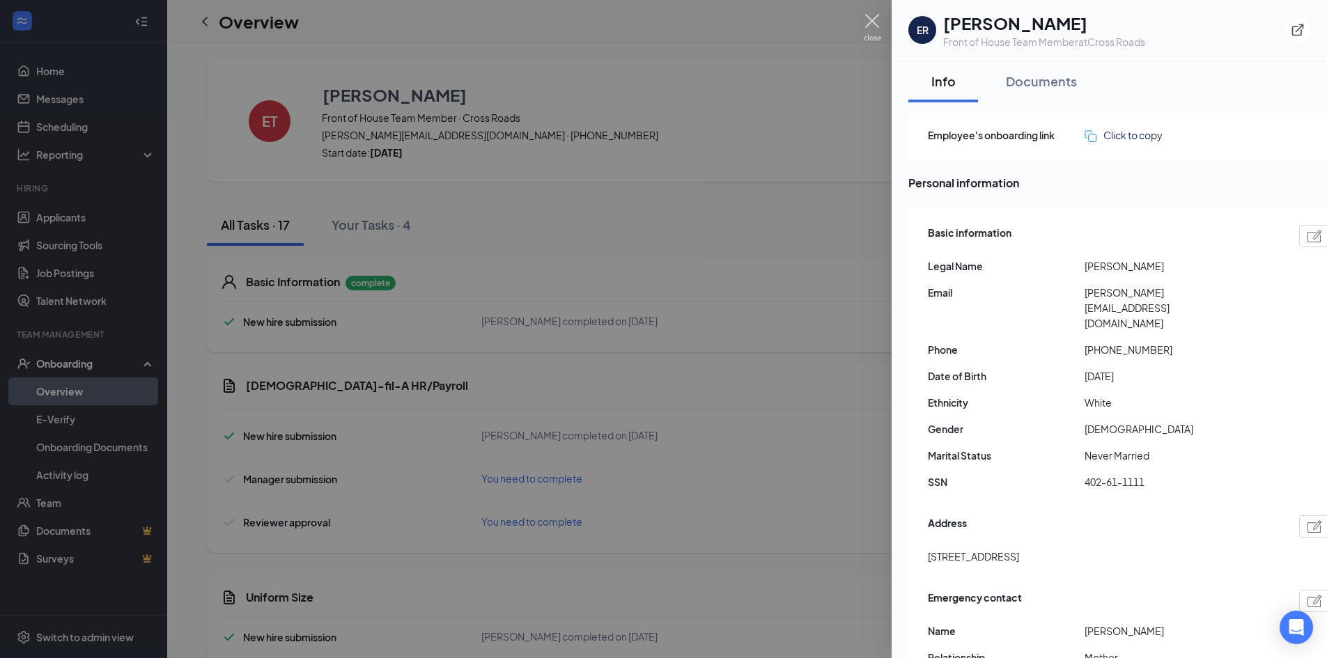
click at [871, 22] on img at bounding box center [872, 27] width 17 height 27
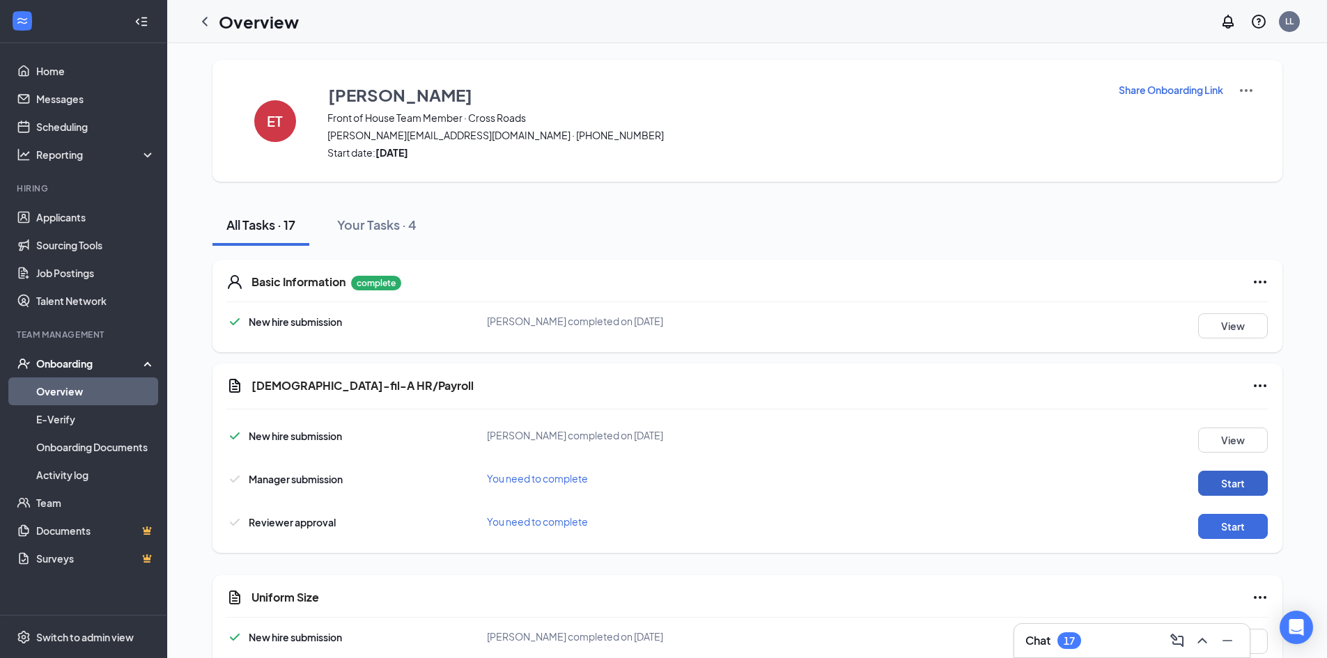
click at [1235, 478] on button "Start" at bounding box center [1233, 483] width 70 height 25
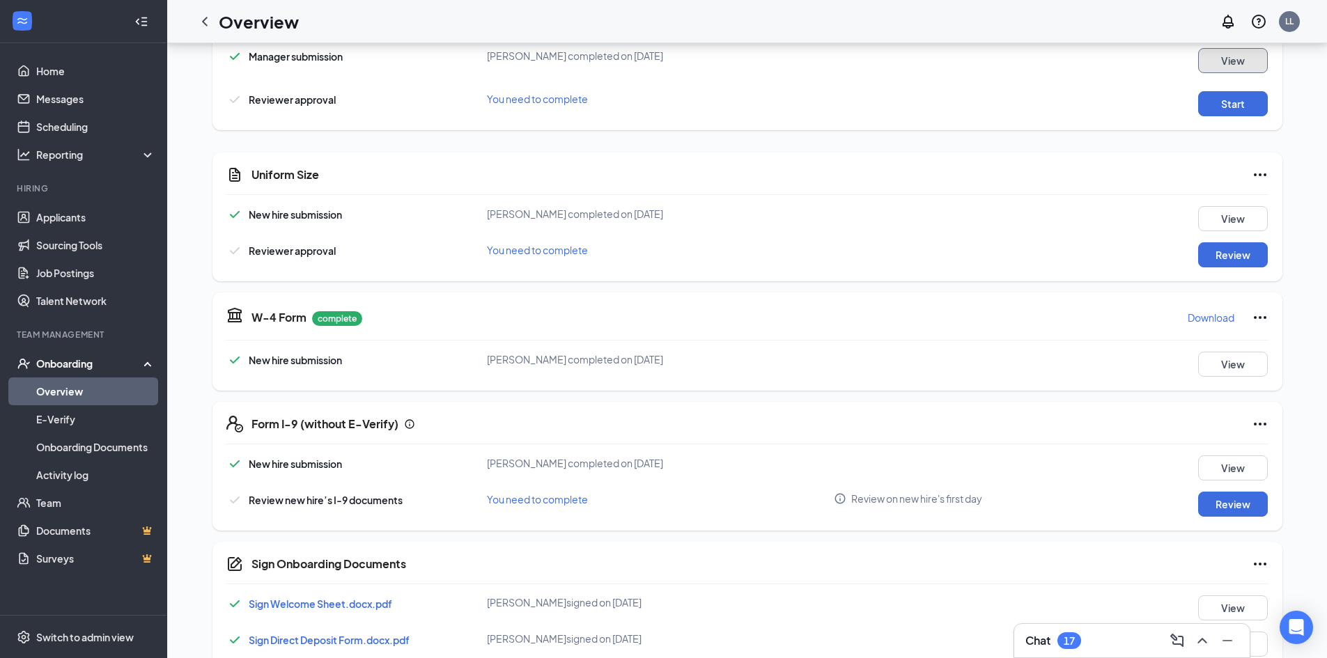
scroll to position [389, 0]
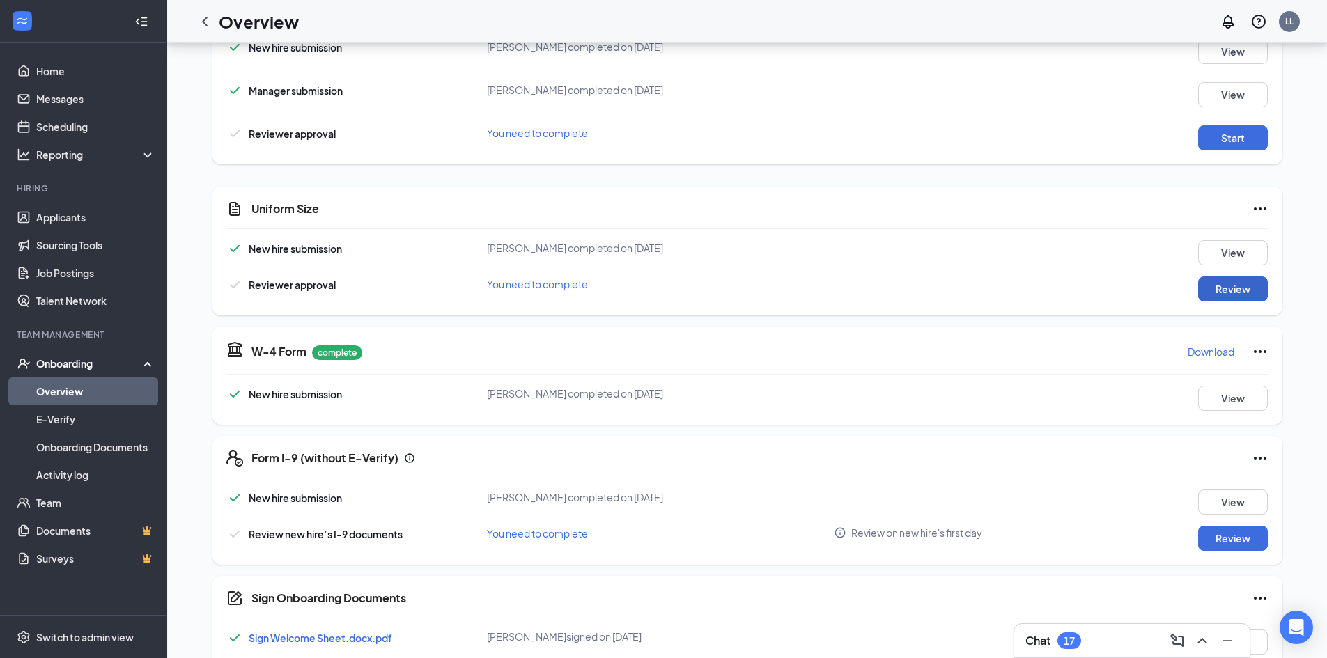
click at [1233, 293] on button "Review" at bounding box center [1233, 288] width 70 height 25
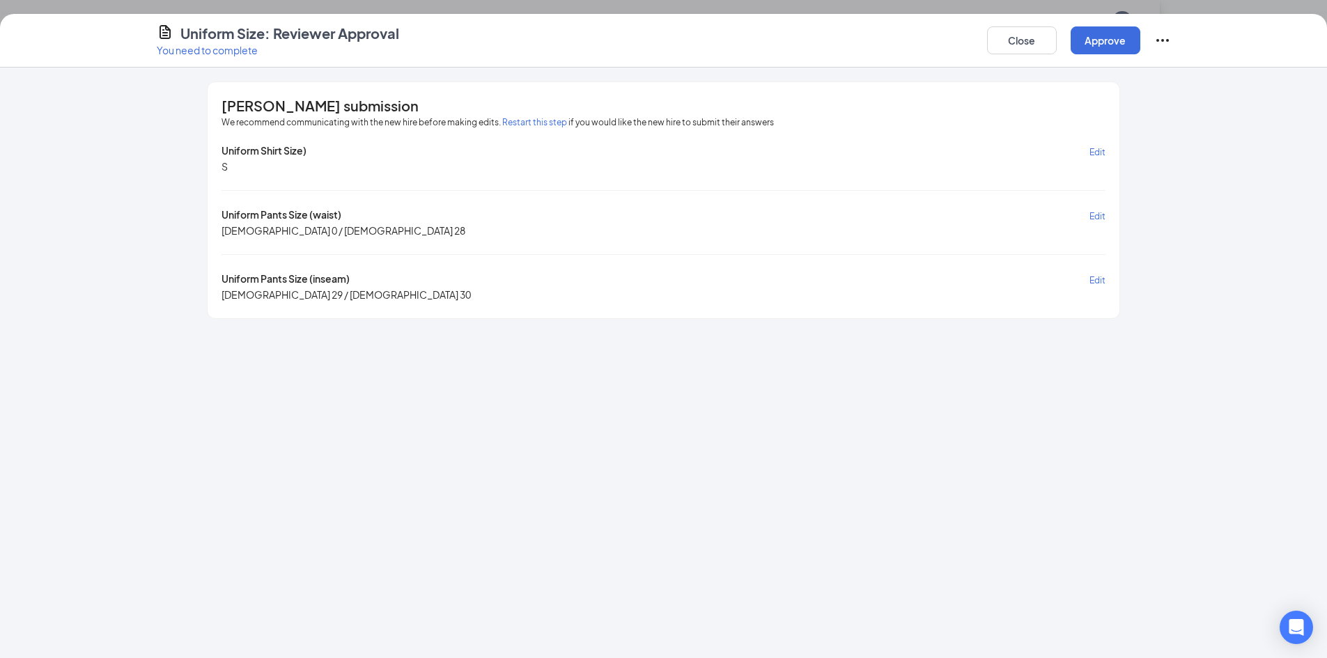
scroll to position [388, 0]
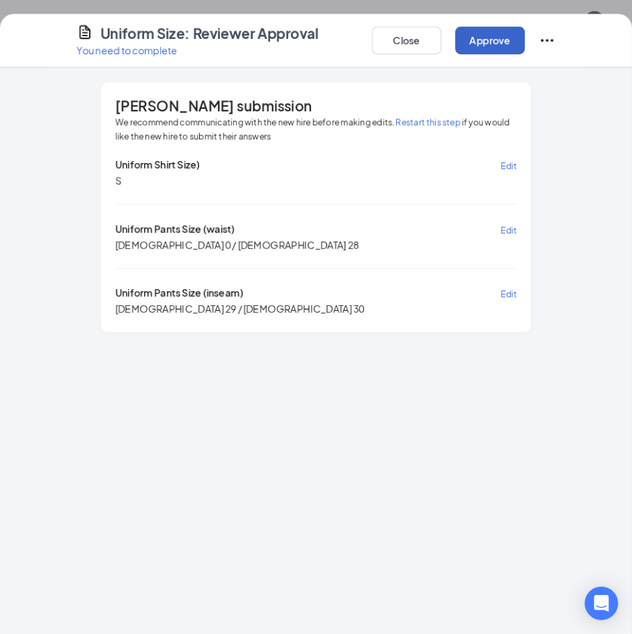
click at [483, 44] on button "Approve" at bounding box center [490, 40] width 70 height 28
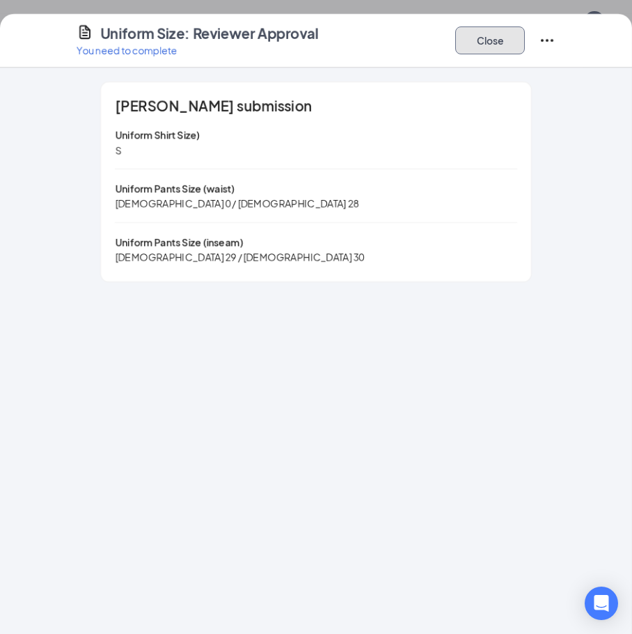
click at [493, 47] on button "Close" at bounding box center [490, 40] width 70 height 28
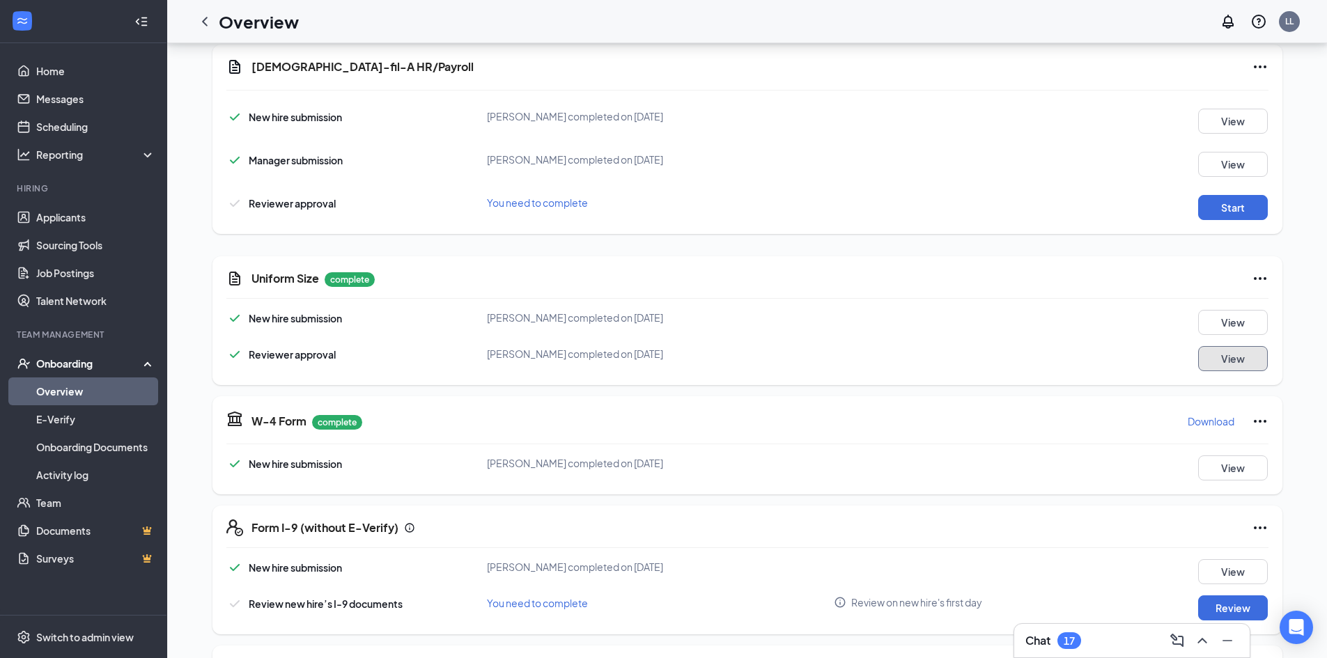
scroll to position [0, 0]
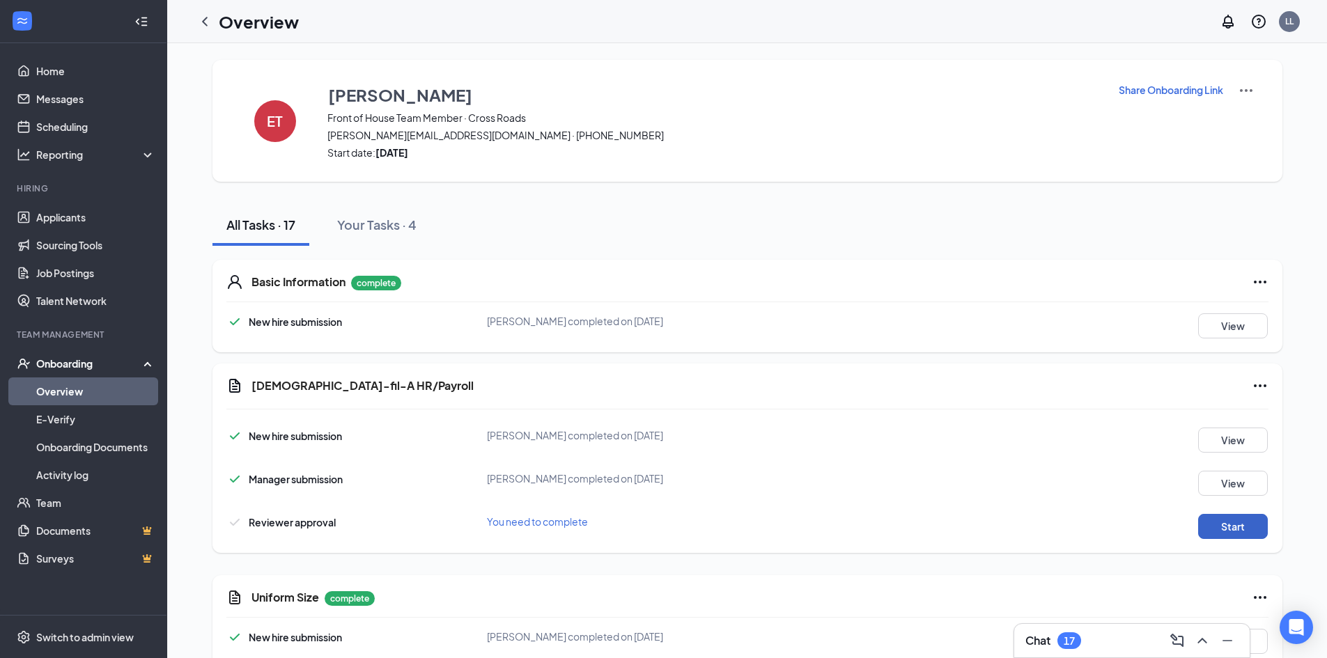
click at [1237, 524] on button "Start" at bounding box center [1233, 526] width 70 height 25
drag, startPoint x: 205, startPoint y: 25, endPoint x: 219, endPoint y: 36, distance: 17.4
click at [205, 25] on icon "ChevronLeft" at bounding box center [204, 21] width 17 height 17
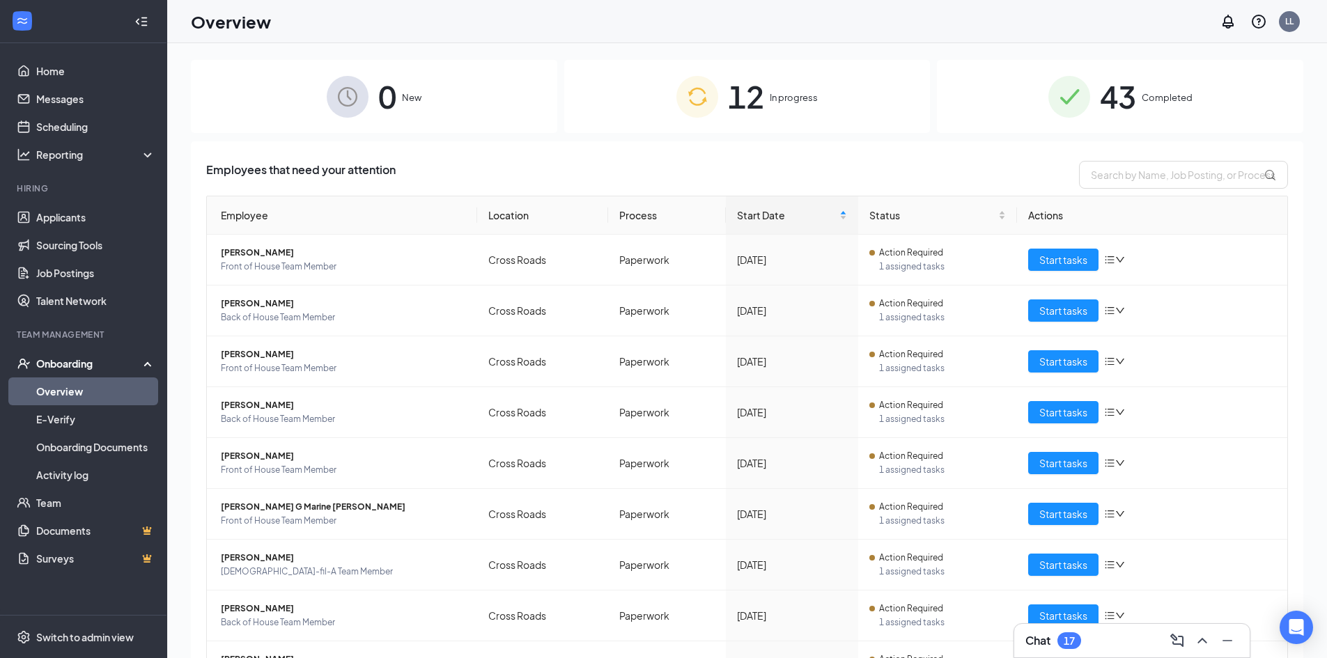
click at [1110, 95] on span "43" at bounding box center [1118, 96] width 36 height 48
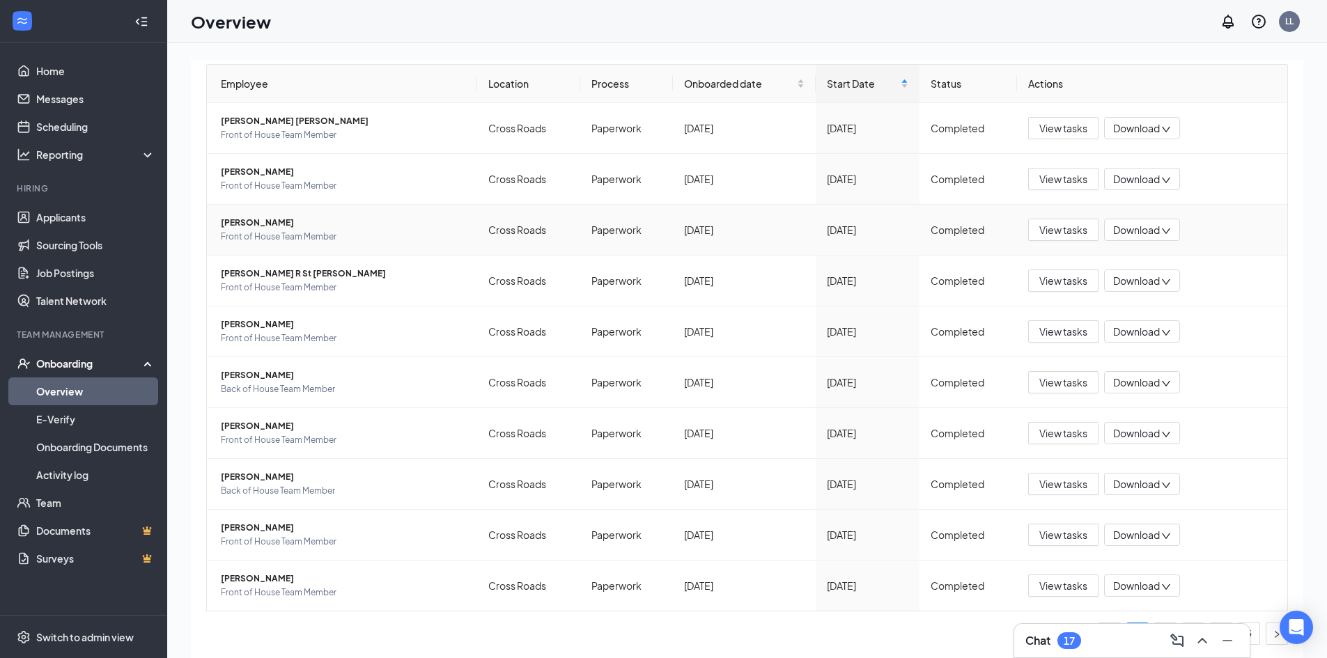
scroll to position [133, 0]
click at [1245, 621] on li "5" at bounding box center [1249, 632] width 22 height 22
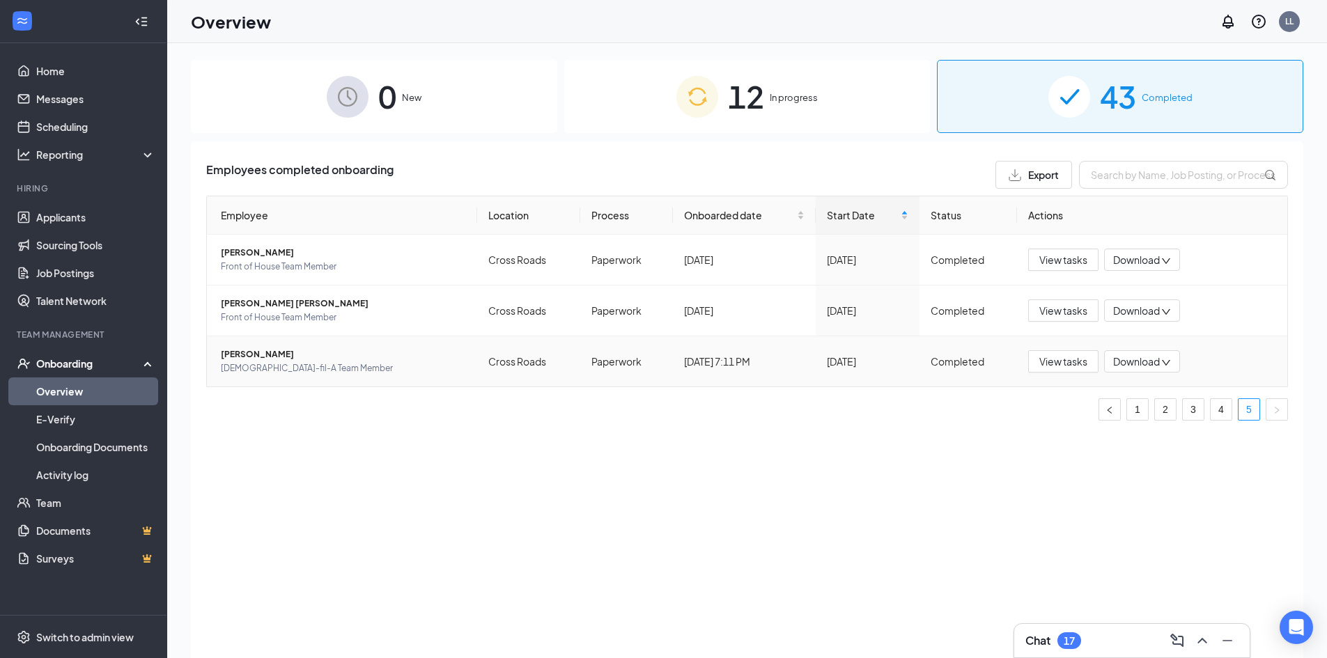
click at [261, 357] on span "[PERSON_NAME]" at bounding box center [343, 355] width 245 height 14
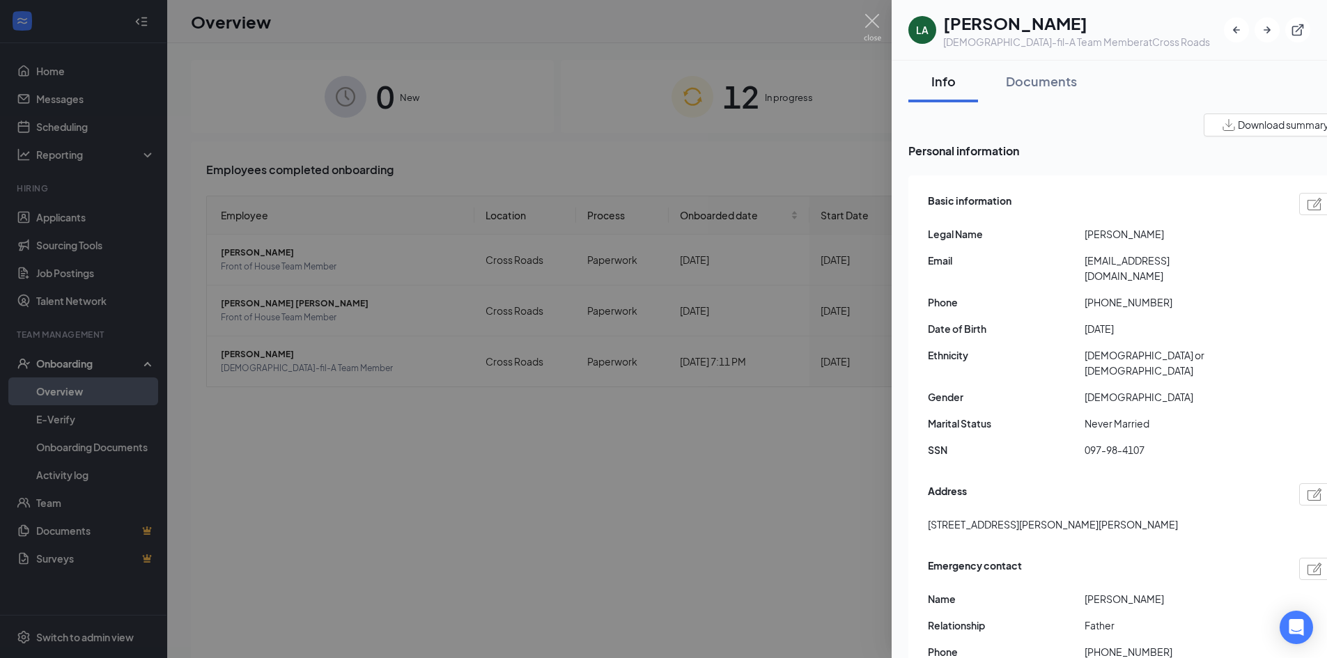
click at [691, 543] on div at bounding box center [663, 329] width 1327 height 658
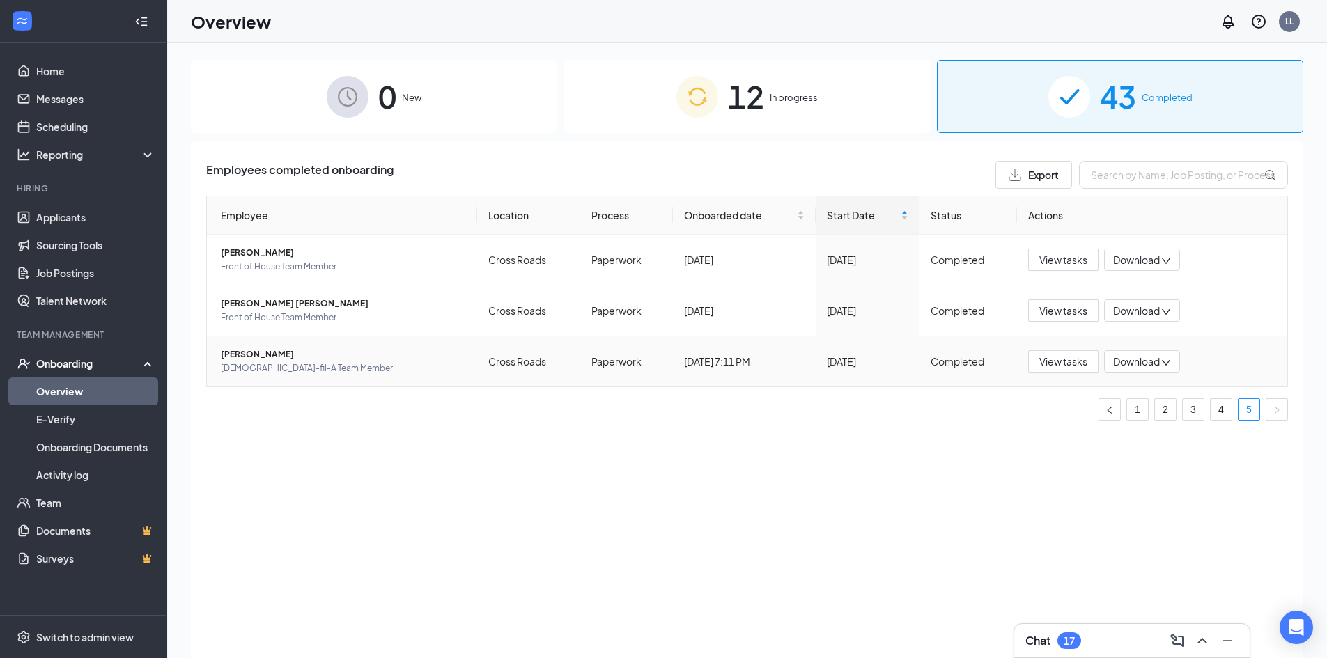
click at [387, 350] on span "[PERSON_NAME]" at bounding box center [343, 355] width 245 height 14
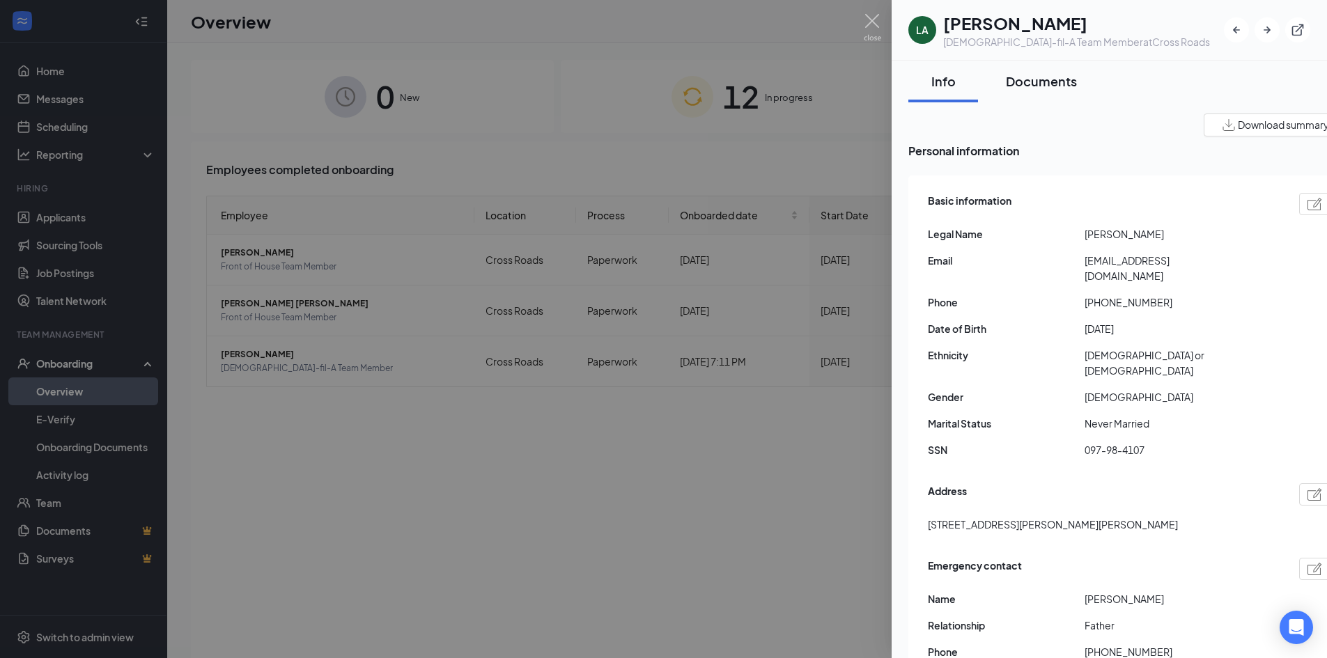
click at [1055, 86] on div "Documents" at bounding box center [1041, 80] width 71 height 17
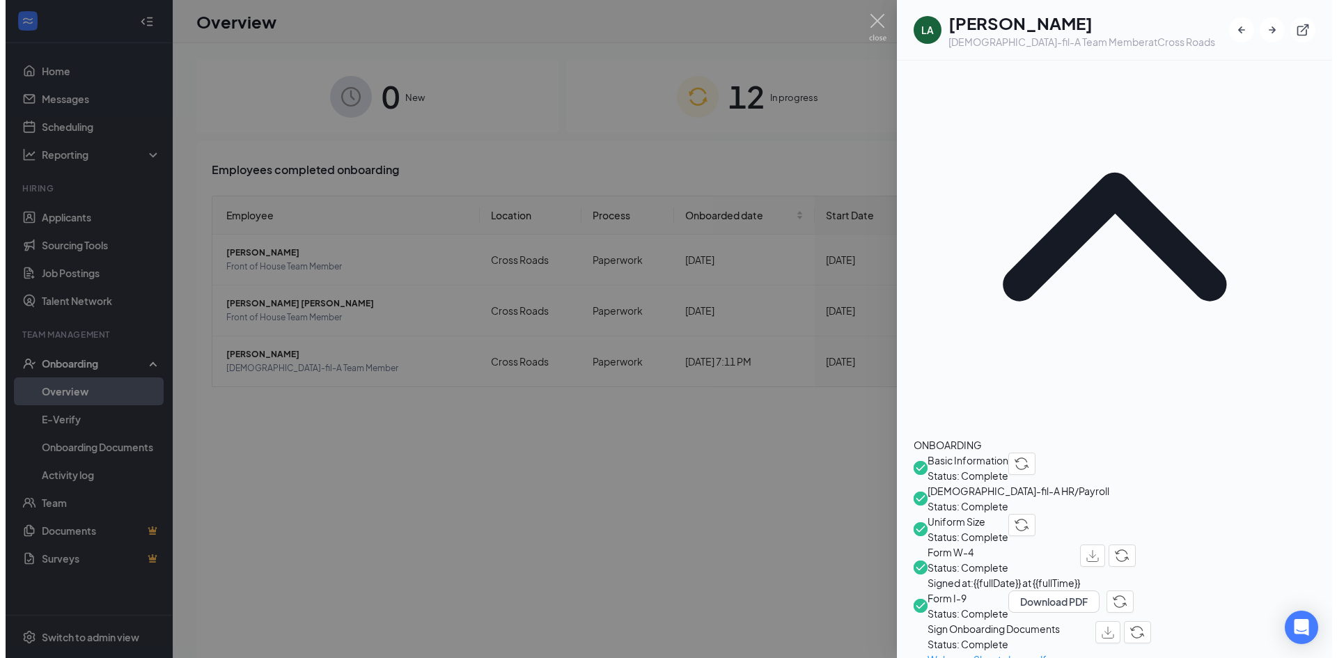
scroll to position [229, 0]
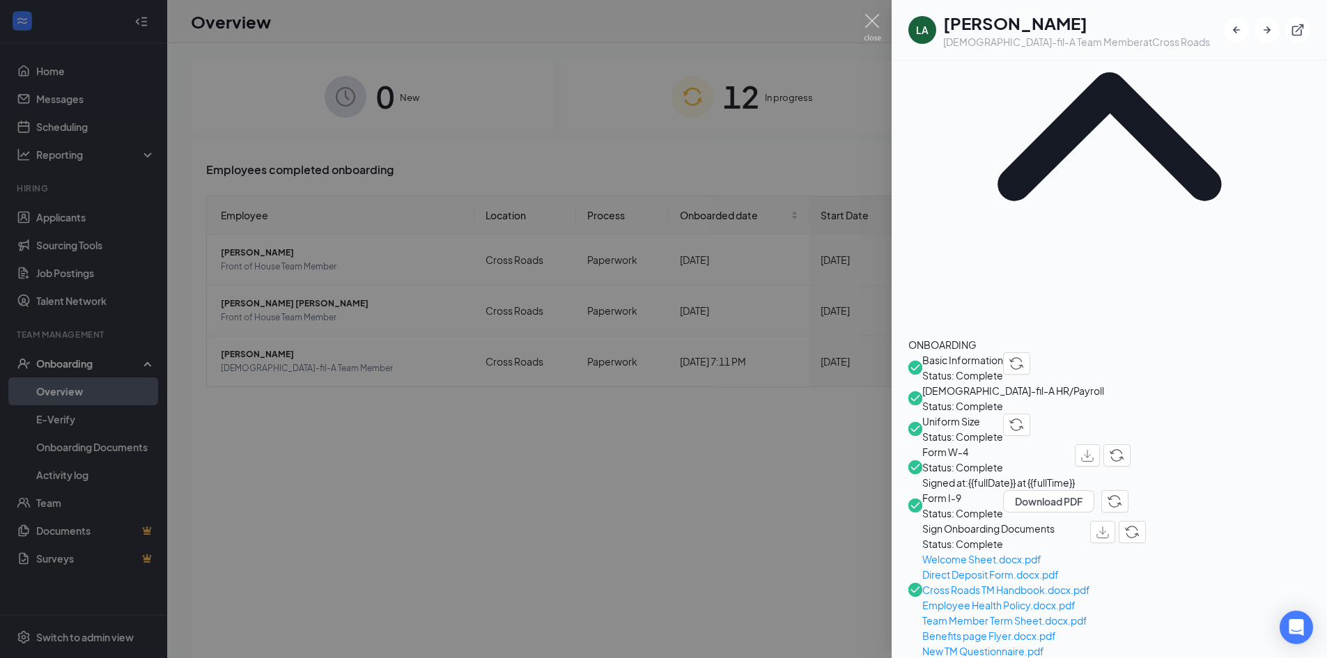
click at [981, 521] on span "Sign Onboarding Documents" at bounding box center [1006, 528] width 168 height 15
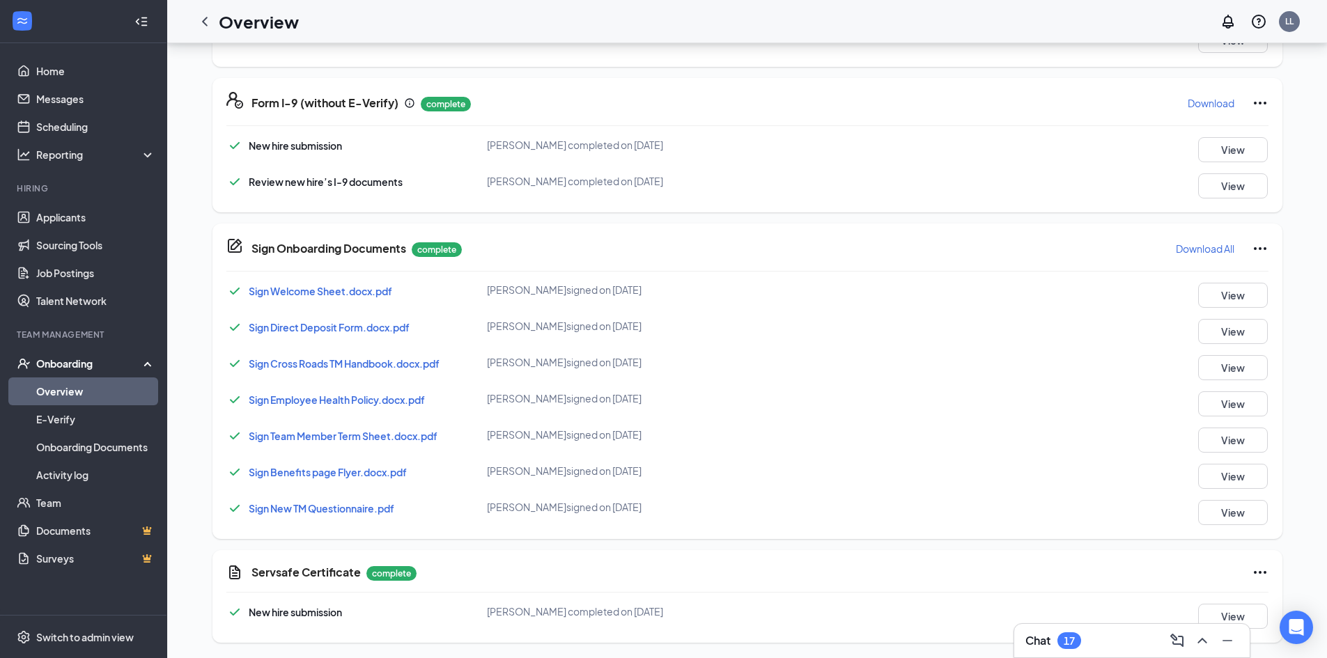
scroll to position [748, 0]
click at [320, 510] on span "Sign New TM Questionnaire.pdf" at bounding box center [322, 507] width 146 height 13
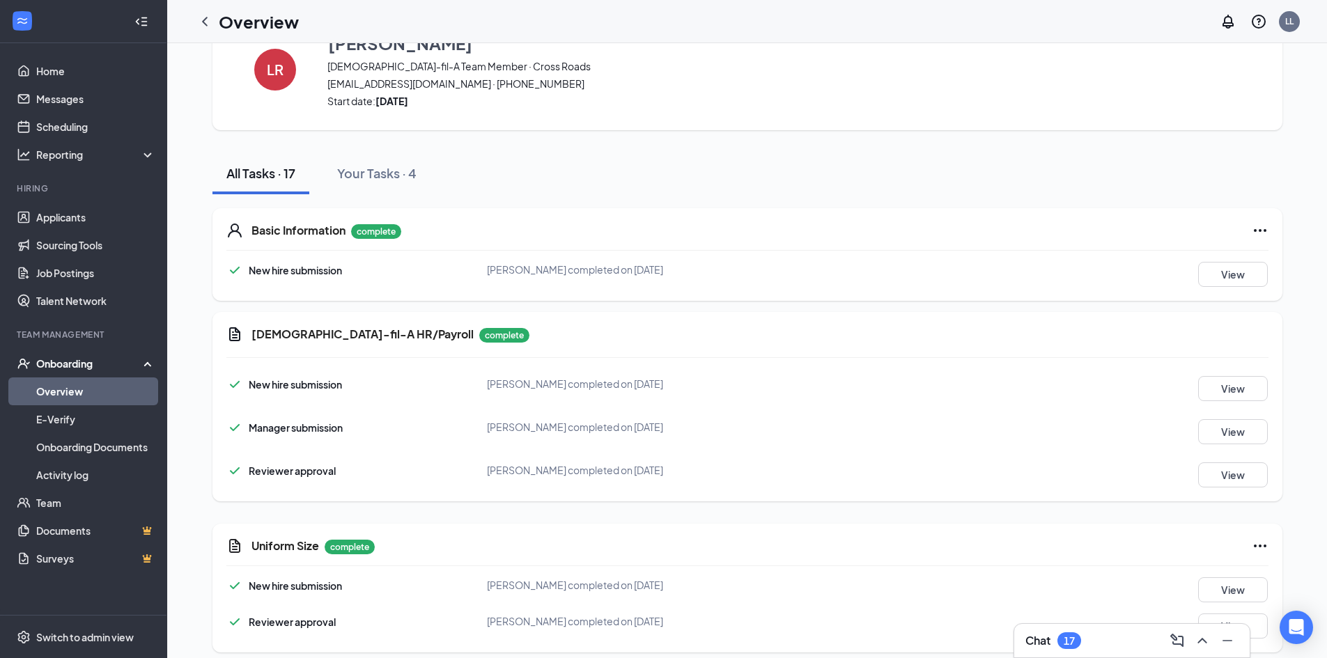
scroll to position [0, 0]
